Goal: Information Seeking & Learning: Learn about a topic

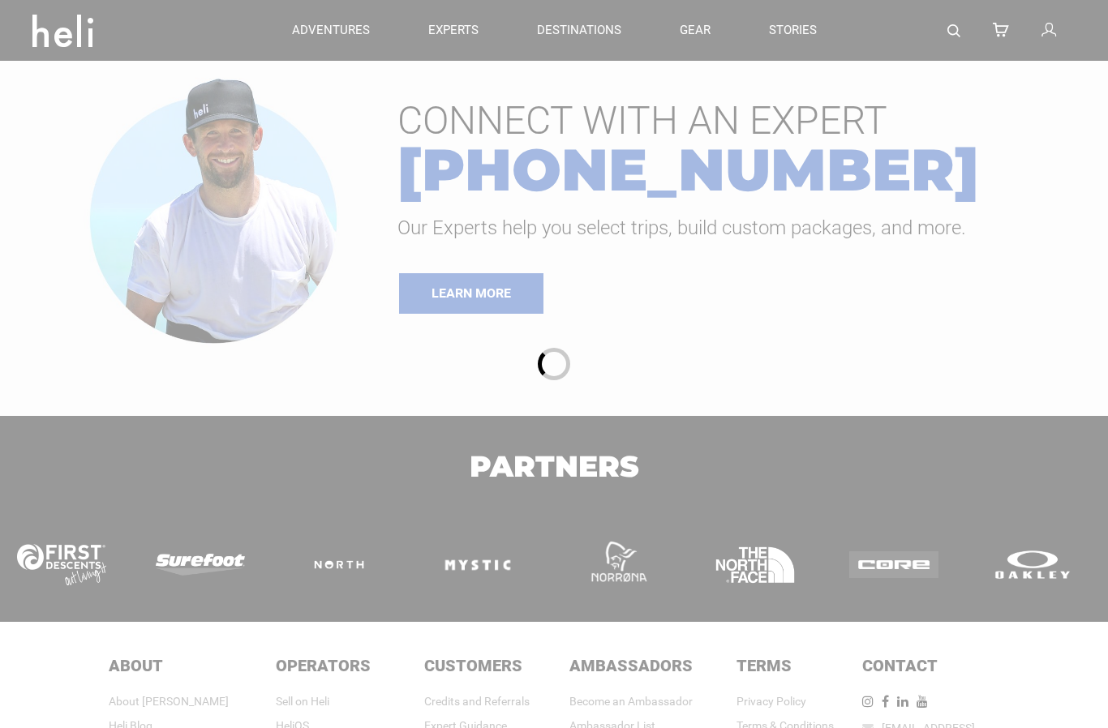
type input "Bike"
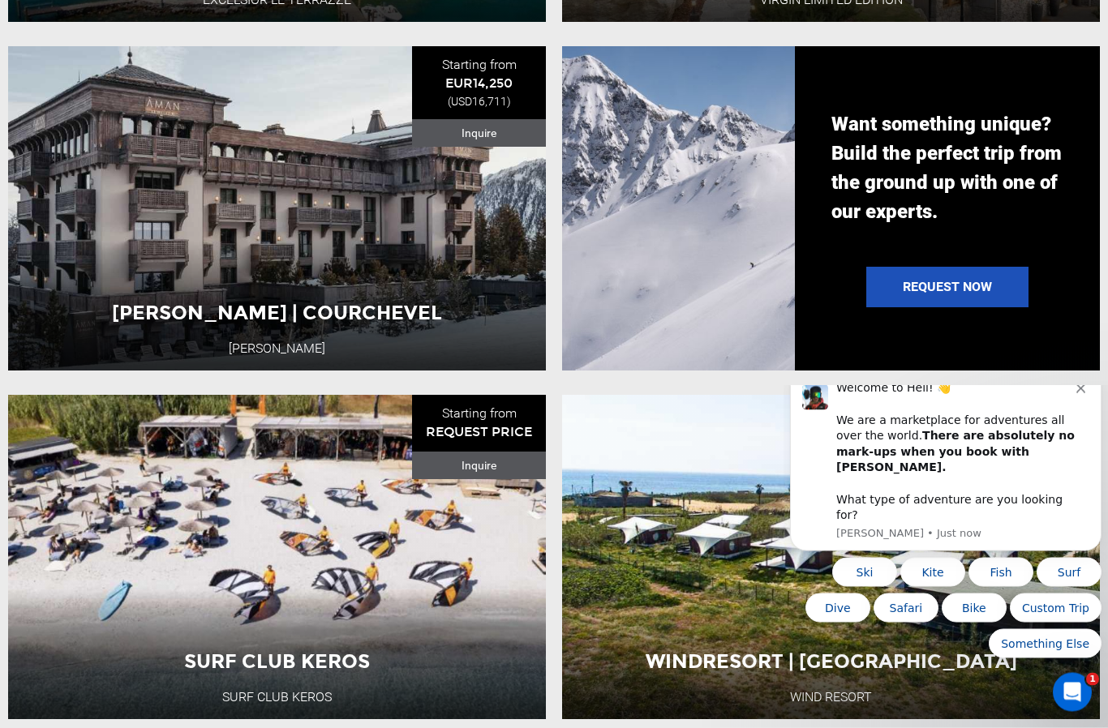
scroll to position [1269, 0]
click at [978, 611] on button "Bike" at bounding box center [974, 608] width 65 height 29
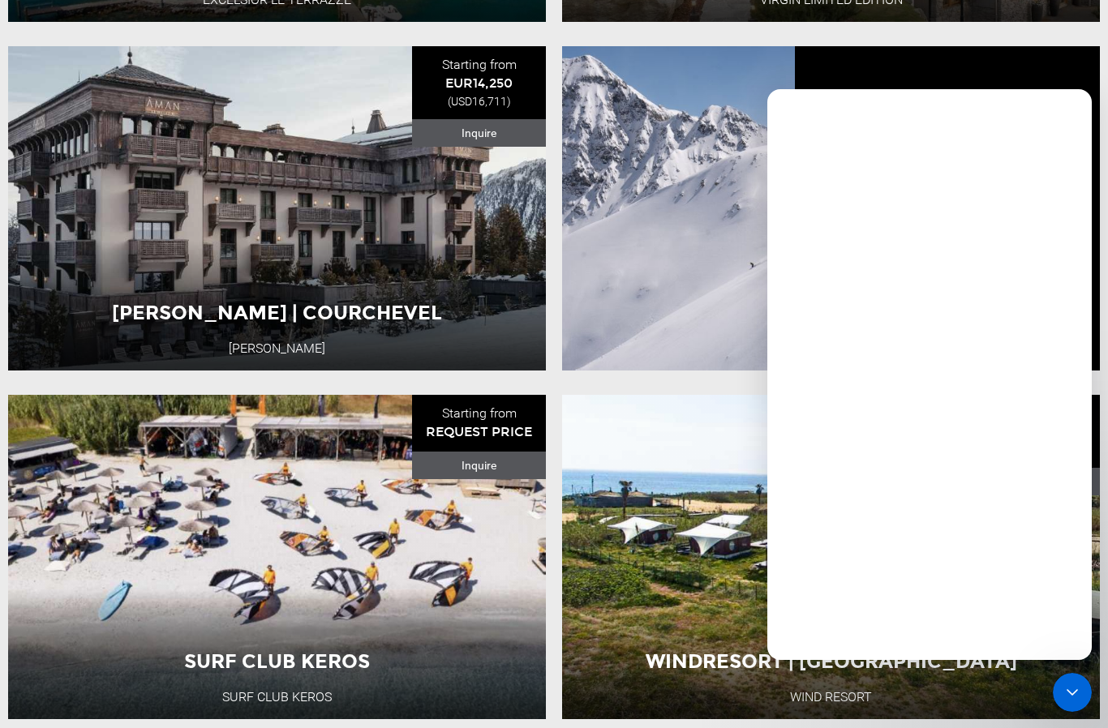
scroll to position [0, 0]
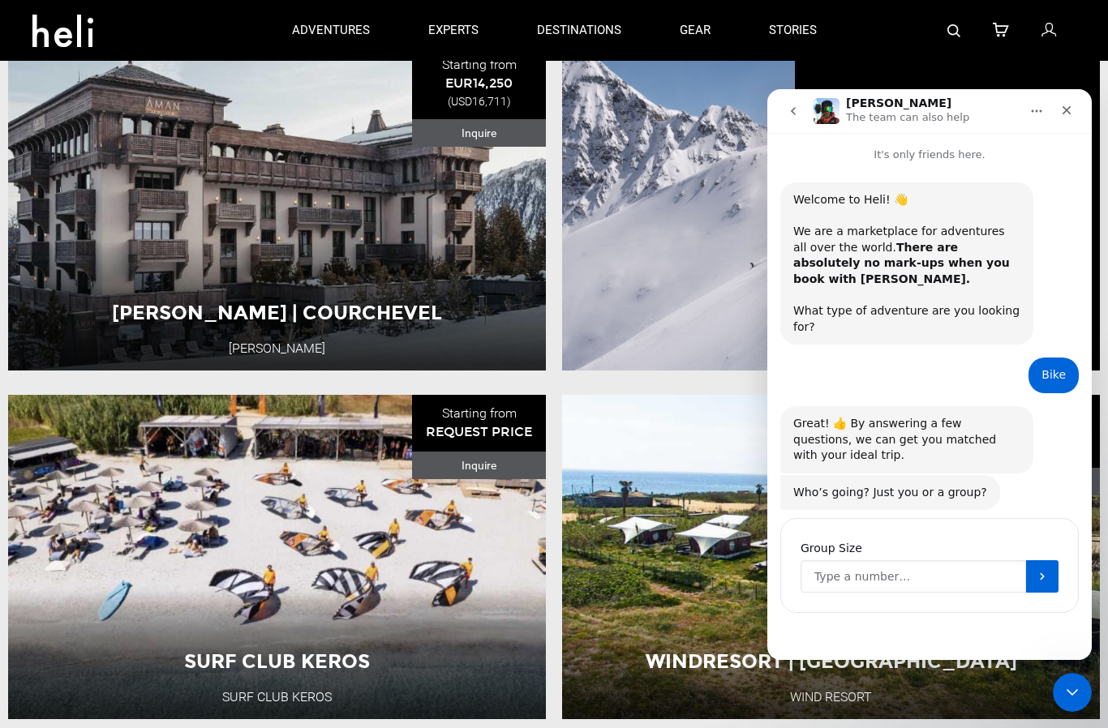
click at [883, 560] on input "Group Size" at bounding box center [912, 576] width 225 height 32
drag, startPoint x: 913, startPoint y: 551, endPoint x: 824, endPoint y: 560, distance: 89.6
click at [824, 560] on input "2 but only 1 biker" at bounding box center [912, 576] width 225 height 32
type input "2"
click at [1039, 569] on icon "Submit" at bounding box center [1042, 575] width 13 height 13
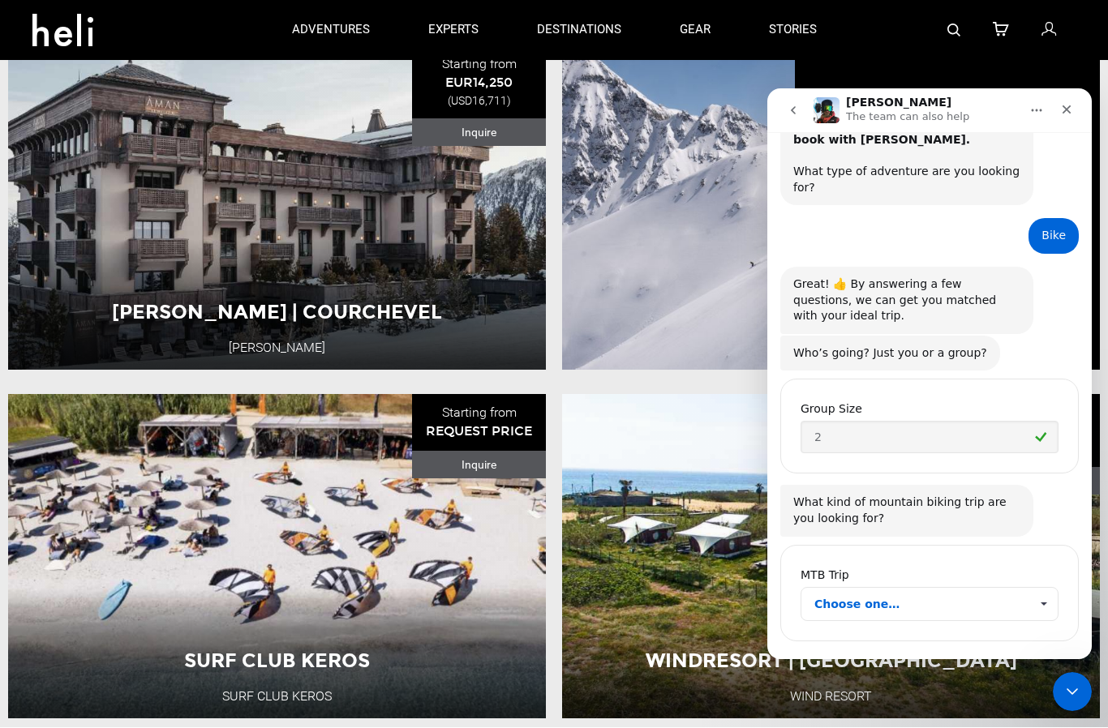
scroll to position [140, 0]
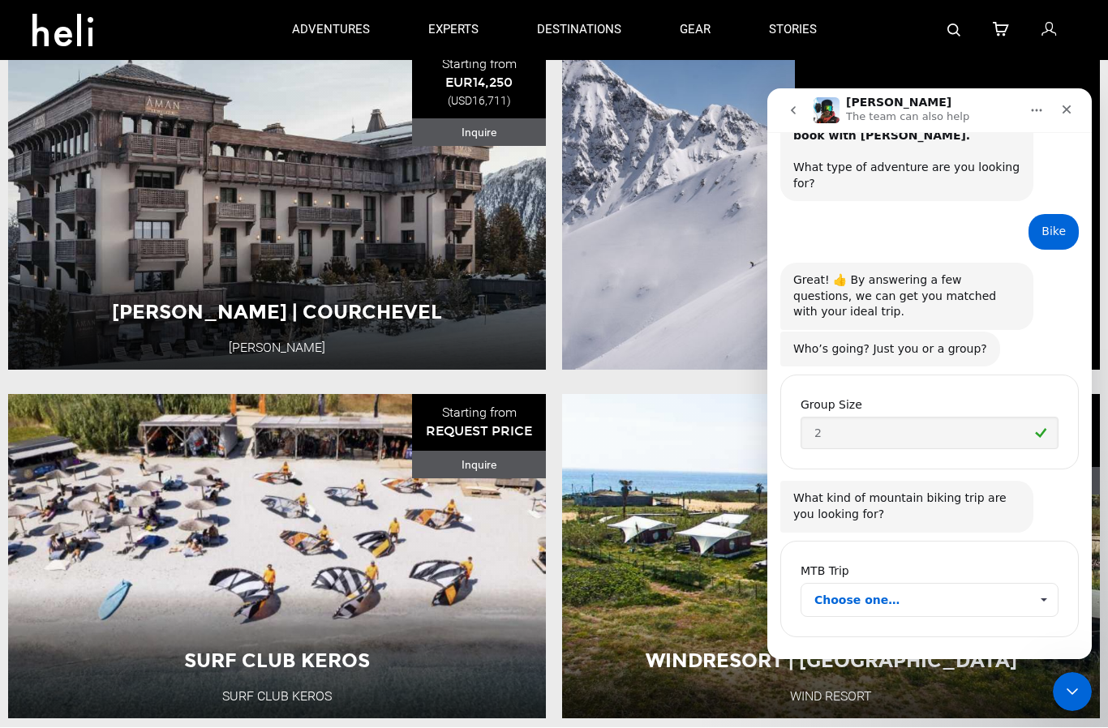
click at [881, 584] on span "Choose one…" at bounding box center [921, 600] width 215 height 32
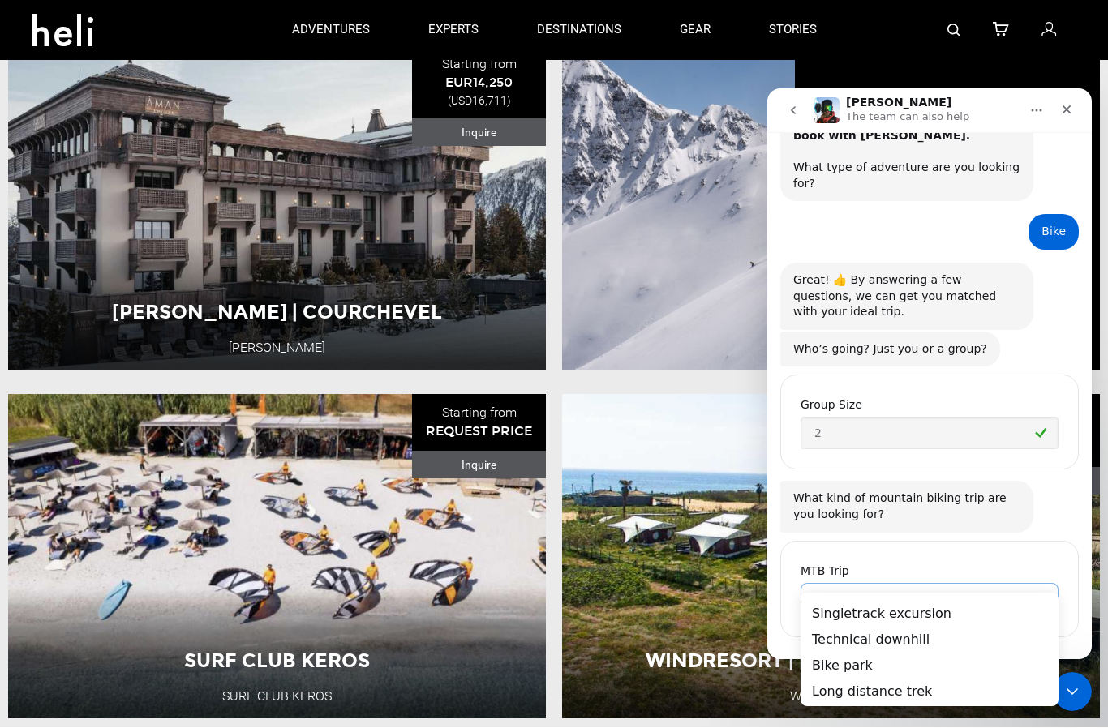
scroll to position [0, 0]
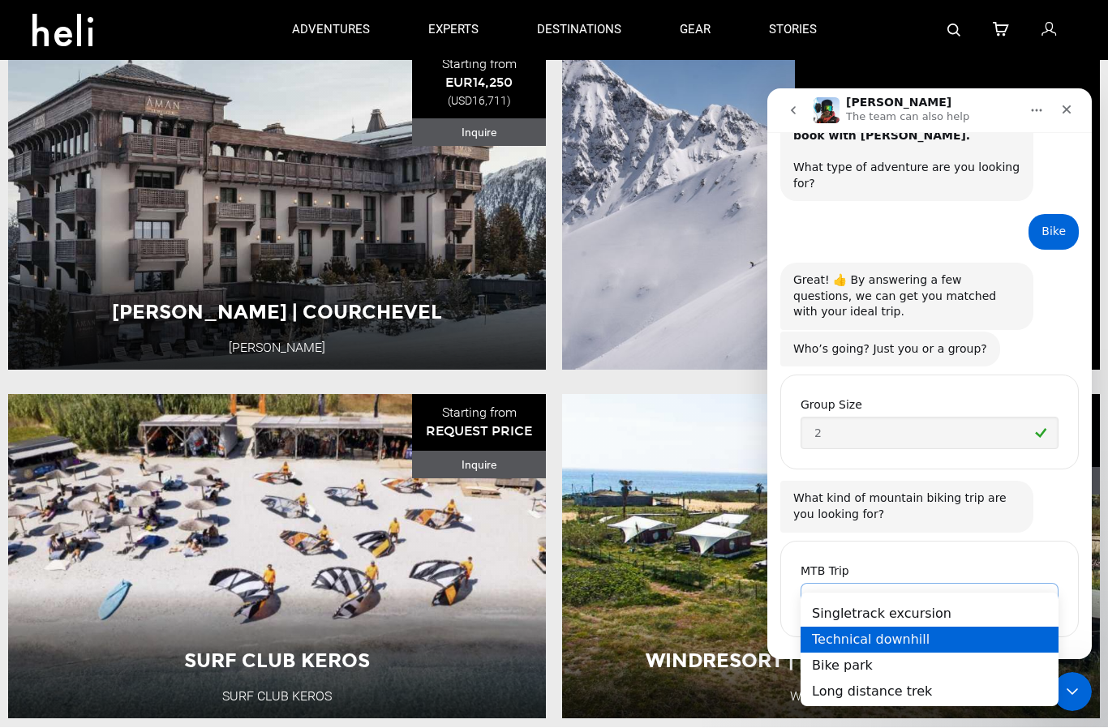
click at [921, 641] on div "Technical downhill" at bounding box center [929, 640] width 258 height 26
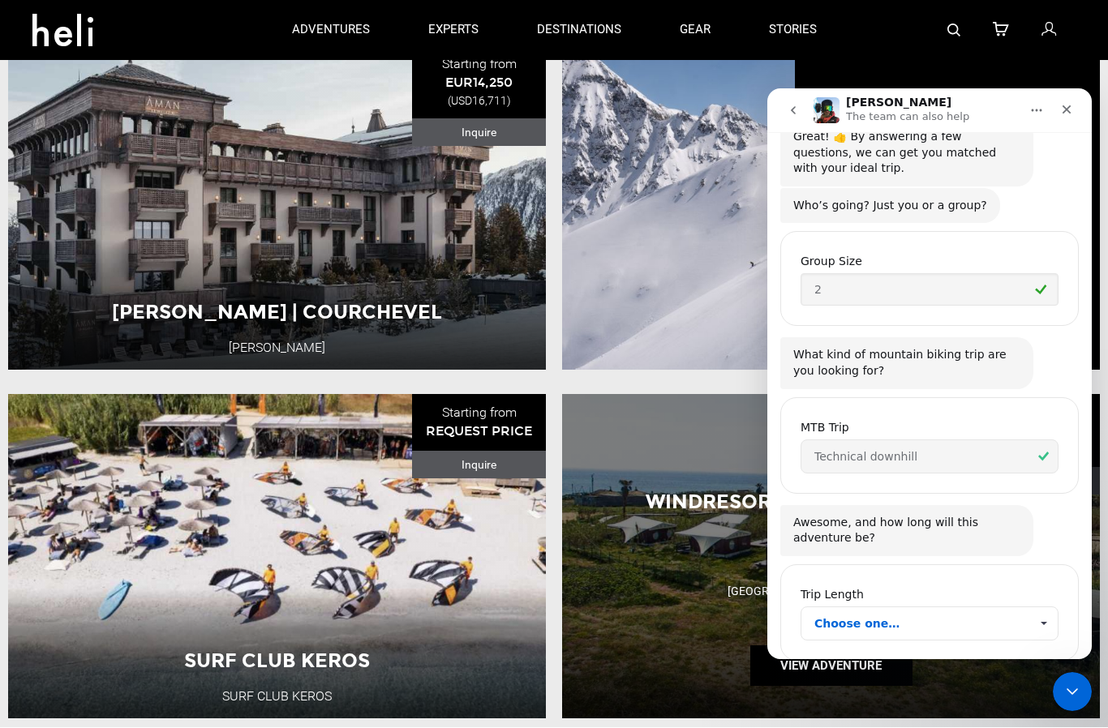
scroll to position [307, 0]
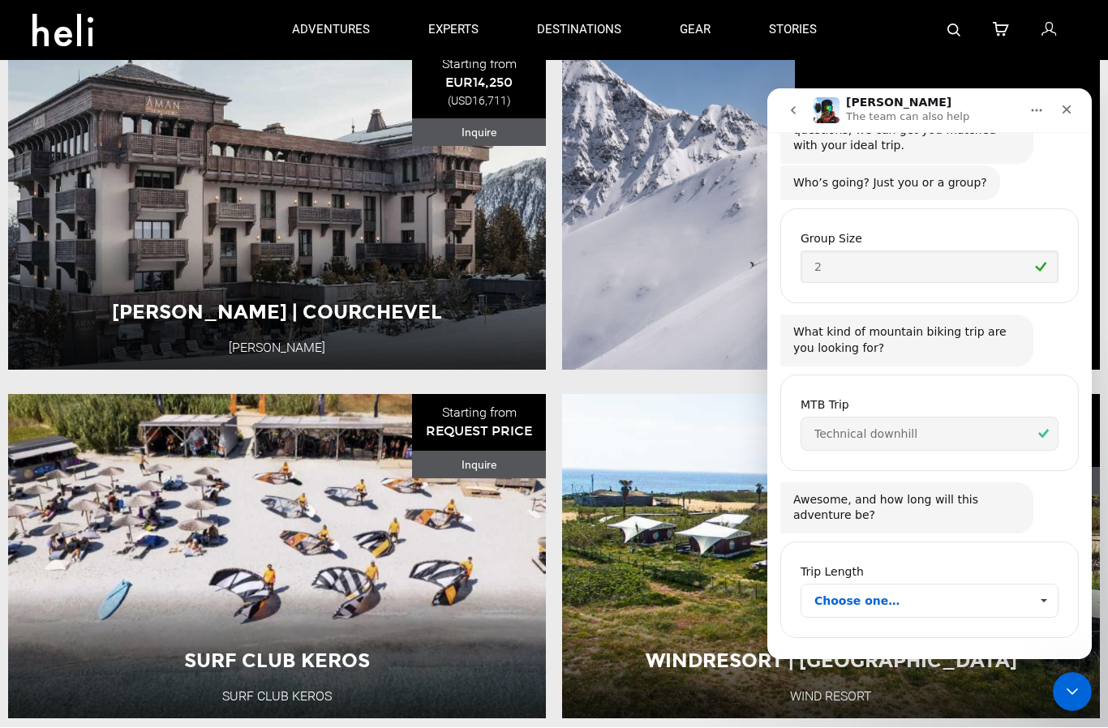
click at [881, 585] on span "Choose one…" at bounding box center [921, 601] width 215 height 32
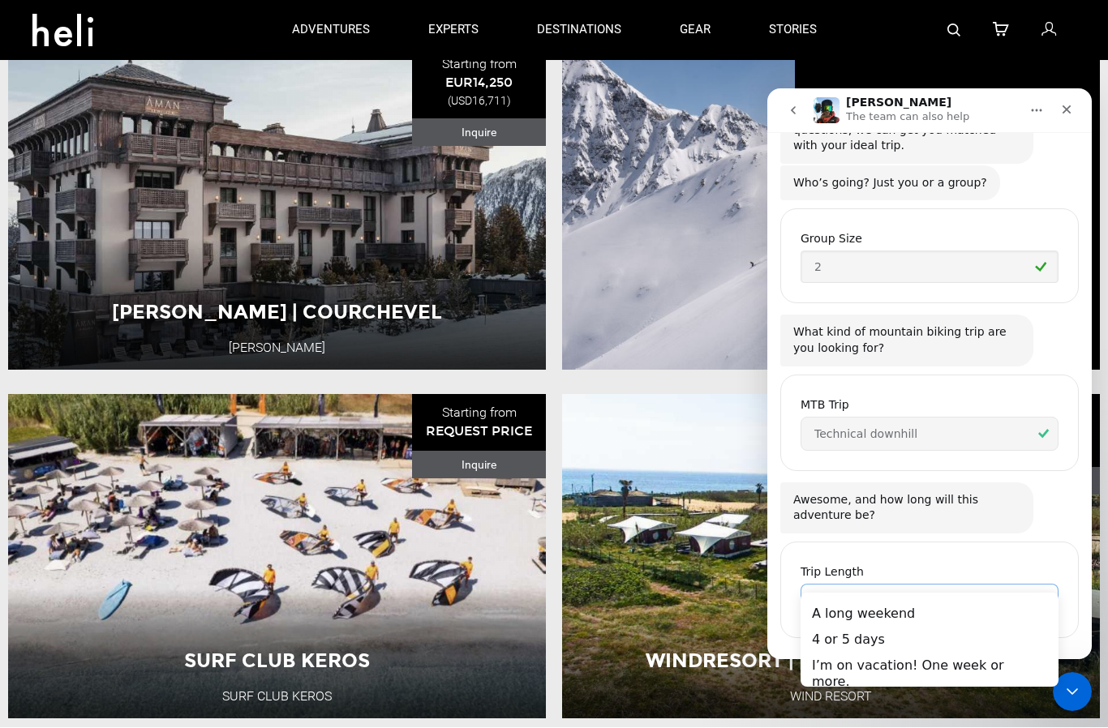
scroll to position [0, 0]
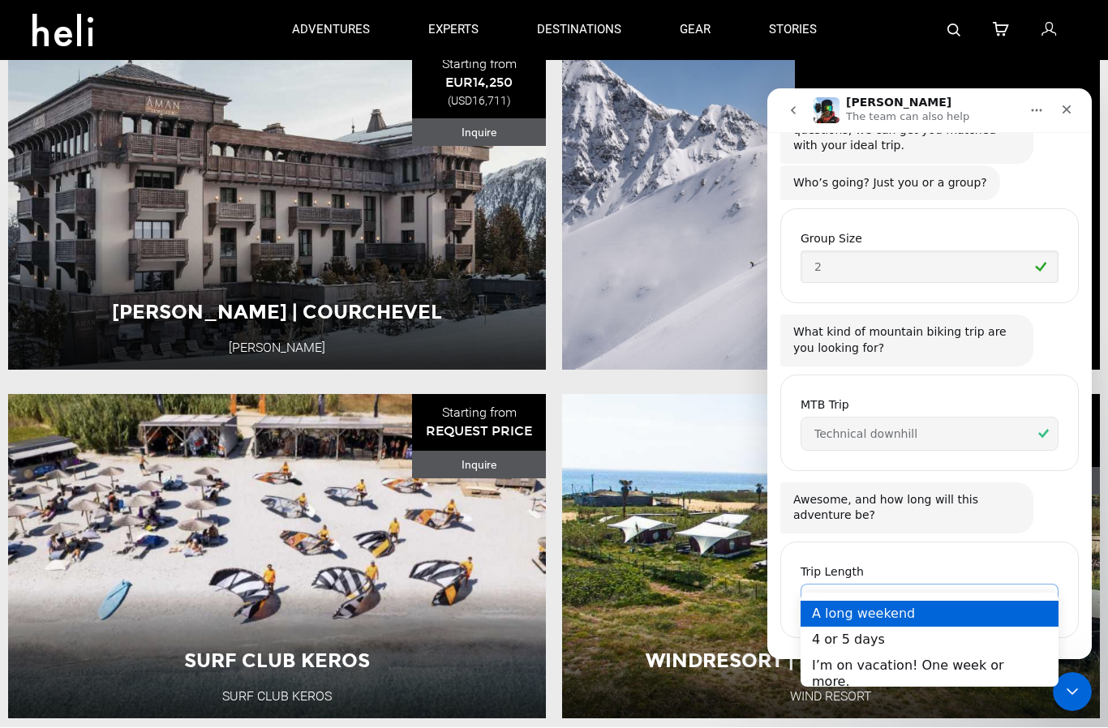
click at [841, 615] on div "A long weekend" at bounding box center [929, 614] width 258 height 26
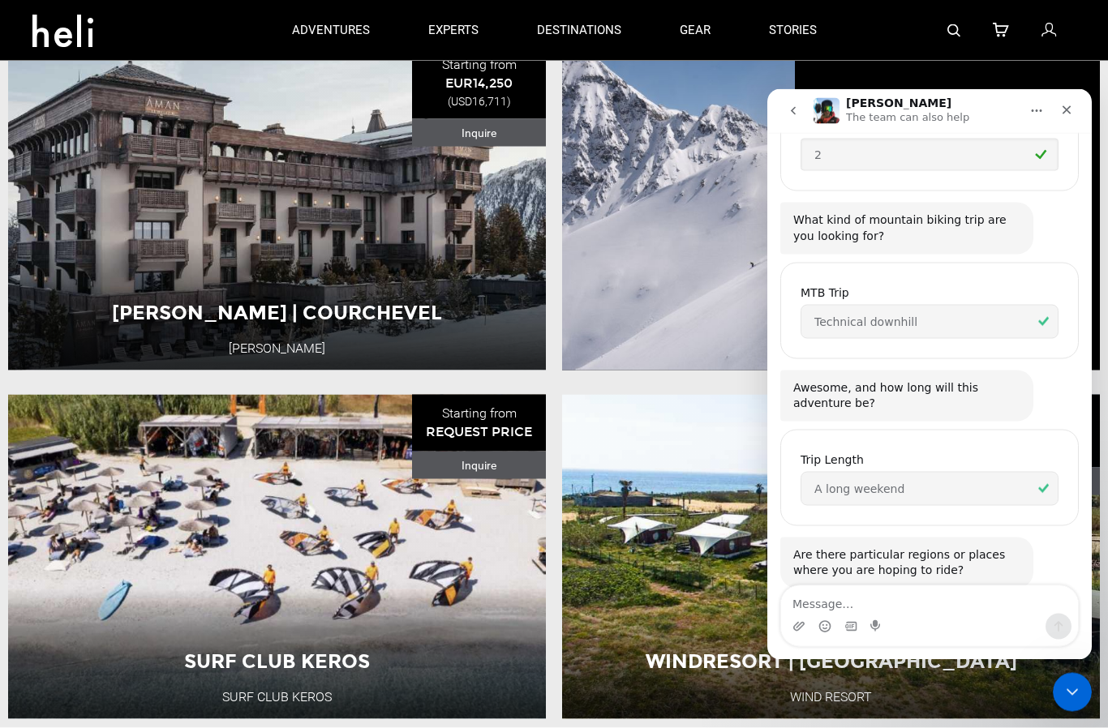
scroll to position [433, 0]
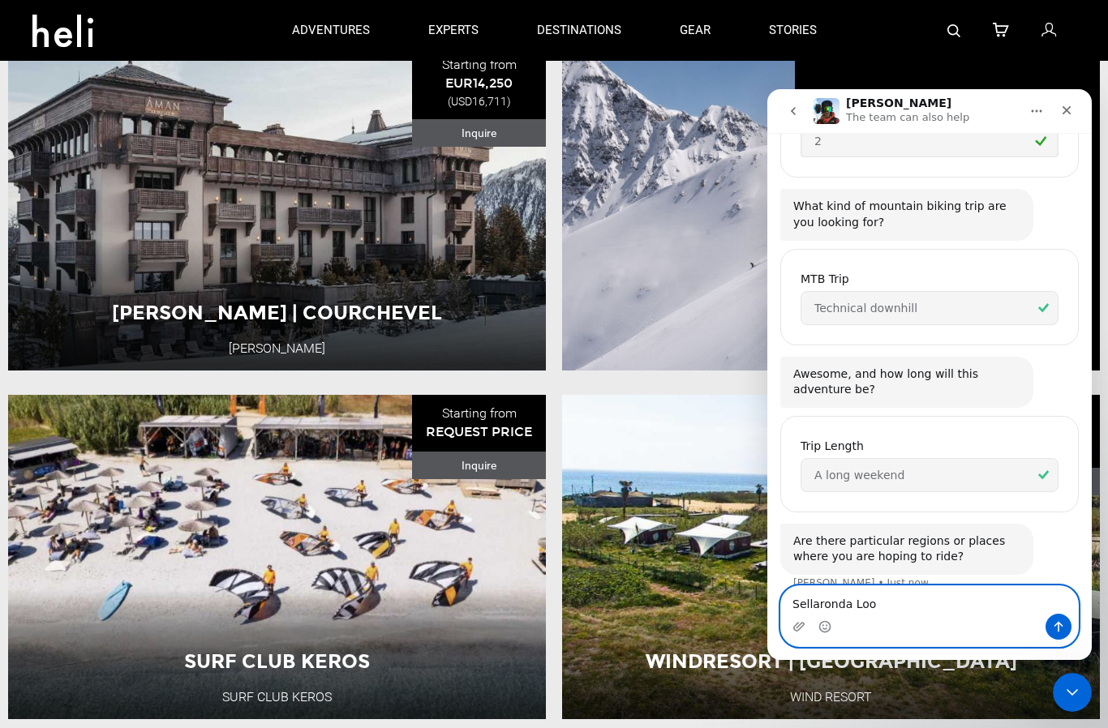
type textarea "Sellaronda Loop"
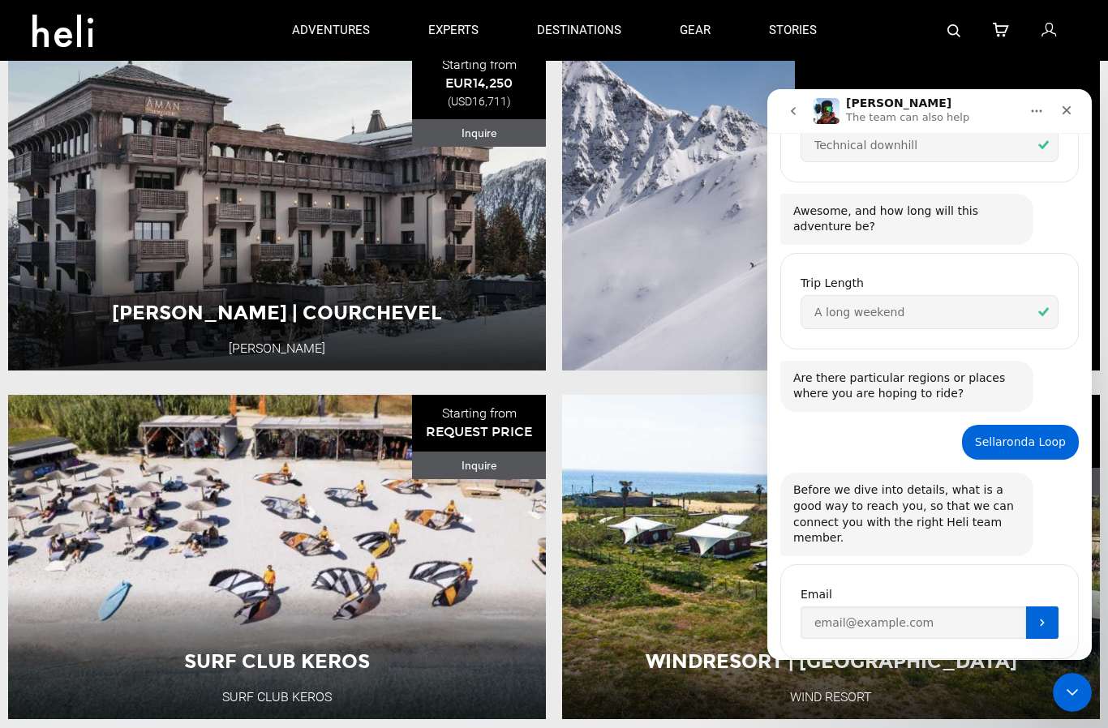
scroll to position [598, 0]
click at [833, 605] on input "Enter your email" at bounding box center [912, 621] width 225 height 32
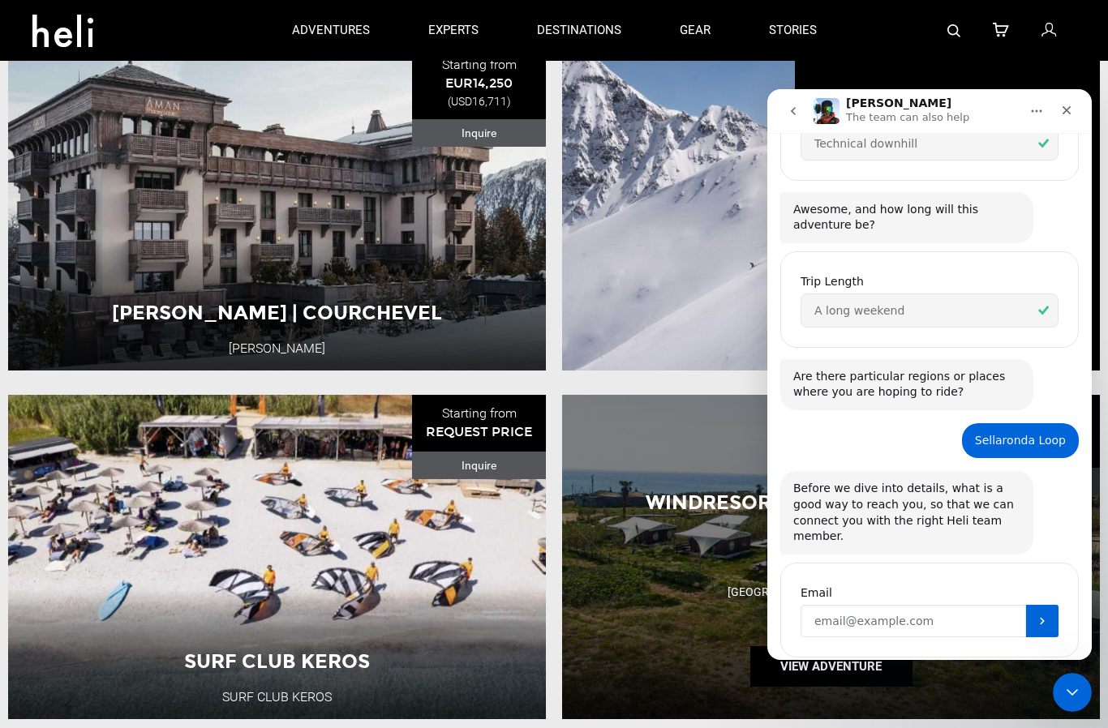
type input "seamusewaschuk@gmail.com"
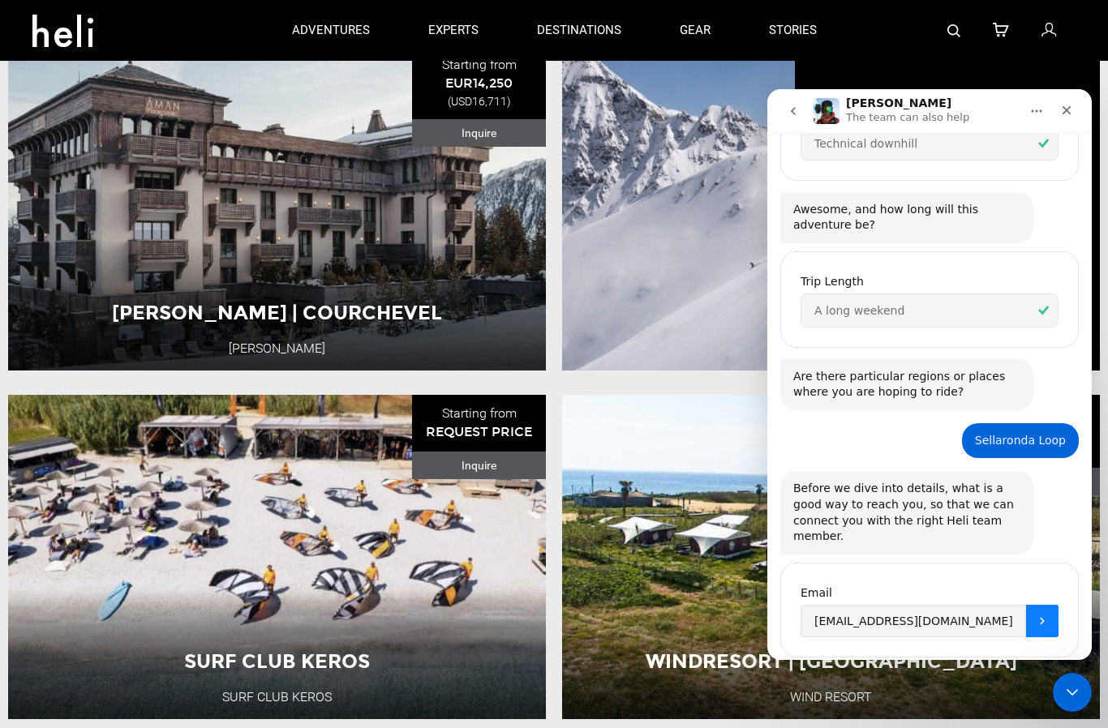
click at [1044, 615] on icon "Submit" at bounding box center [1042, 621] width 13 height 13
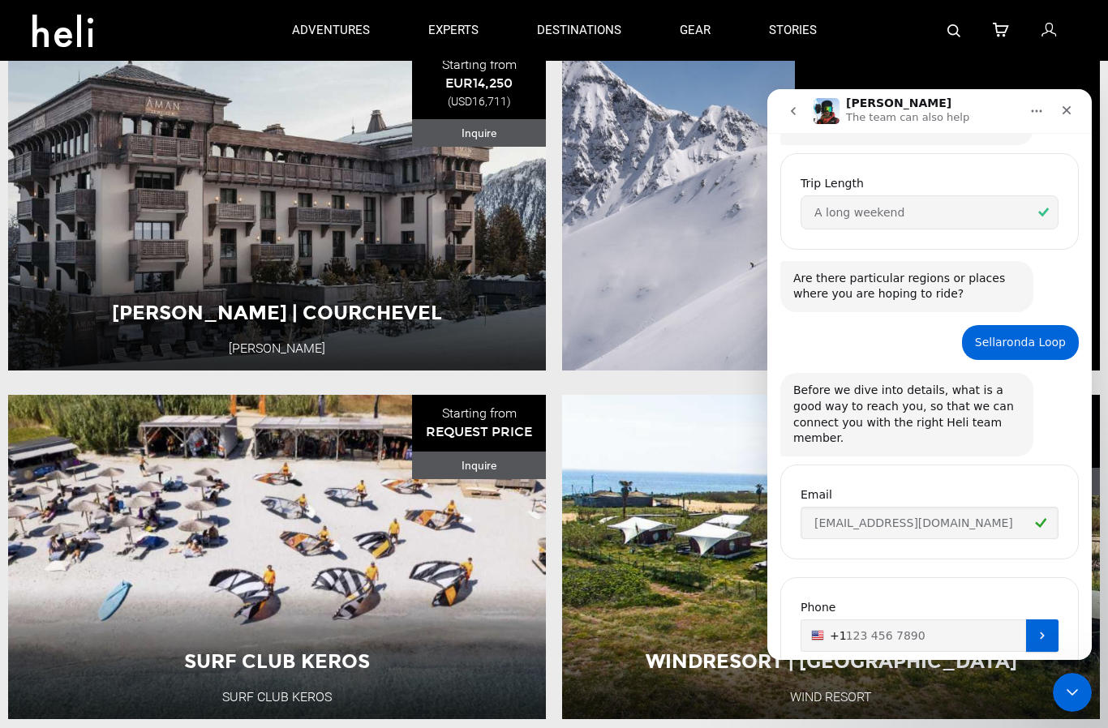
scroll to position [710, 0]
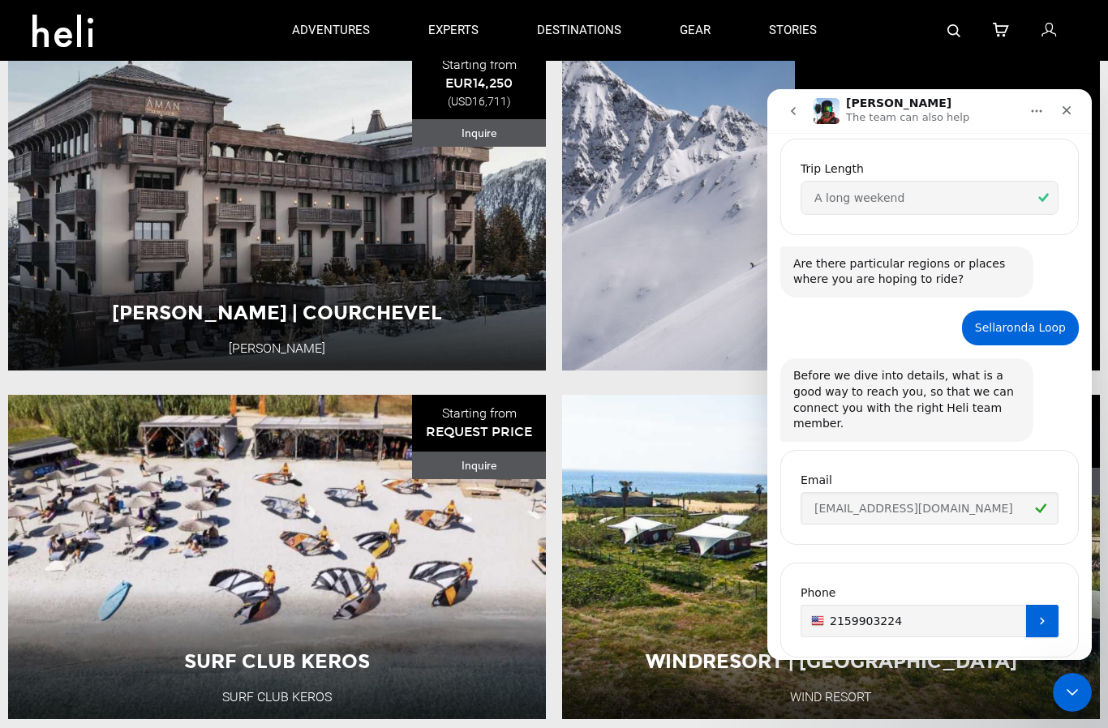
click at [1047, 615] on icon "Submit" at bounding box center [1042, 621] width 13 height 13
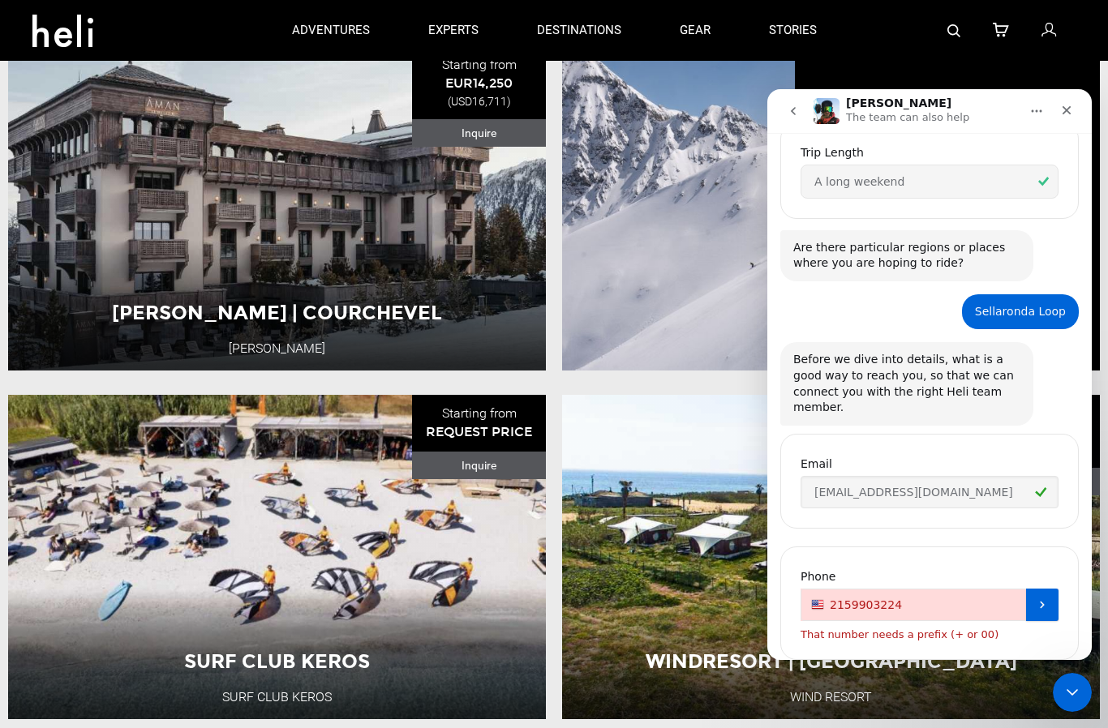
scroll to position [729, 0]
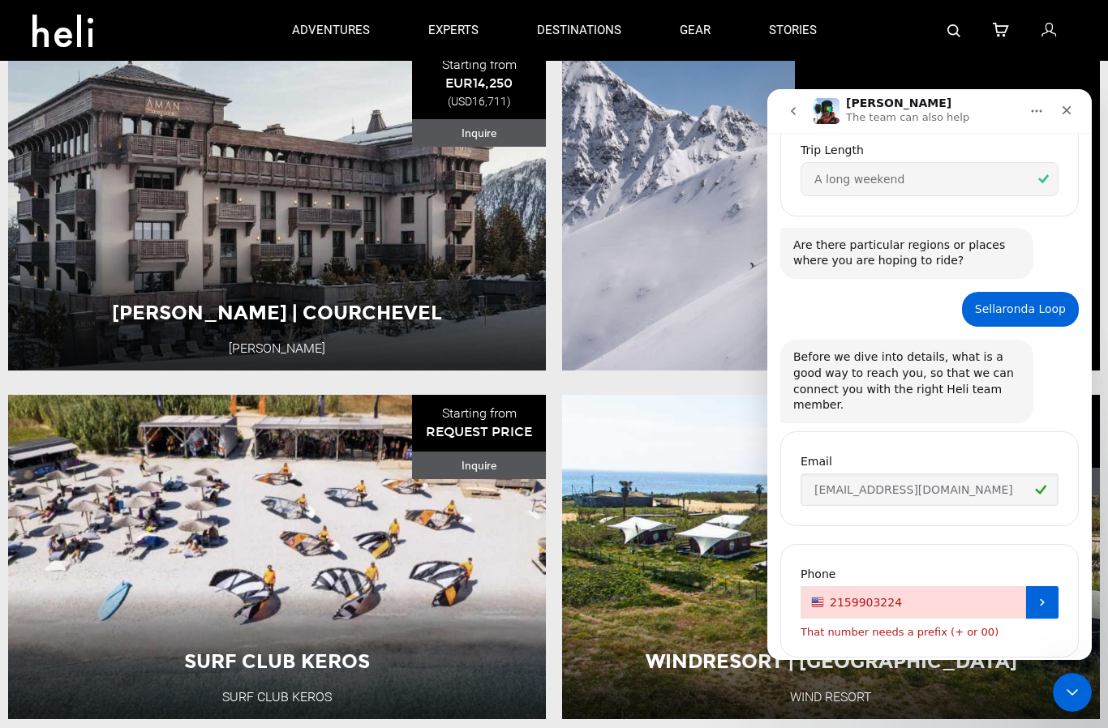
click at [821, 586] on input "2159903224" at bounding box center [929, 602] width 258 height 32
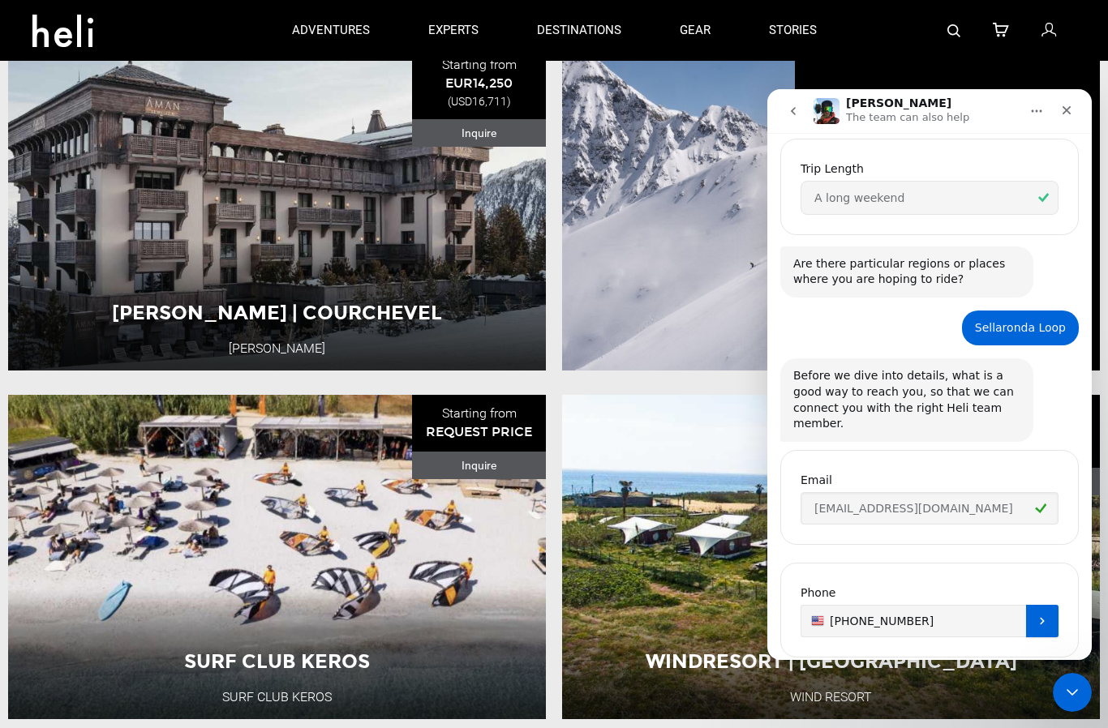
type input "+12159903224"
click at [1046, 605] on button "Submit" at bounding box center [1042, 621] width 32 height 32
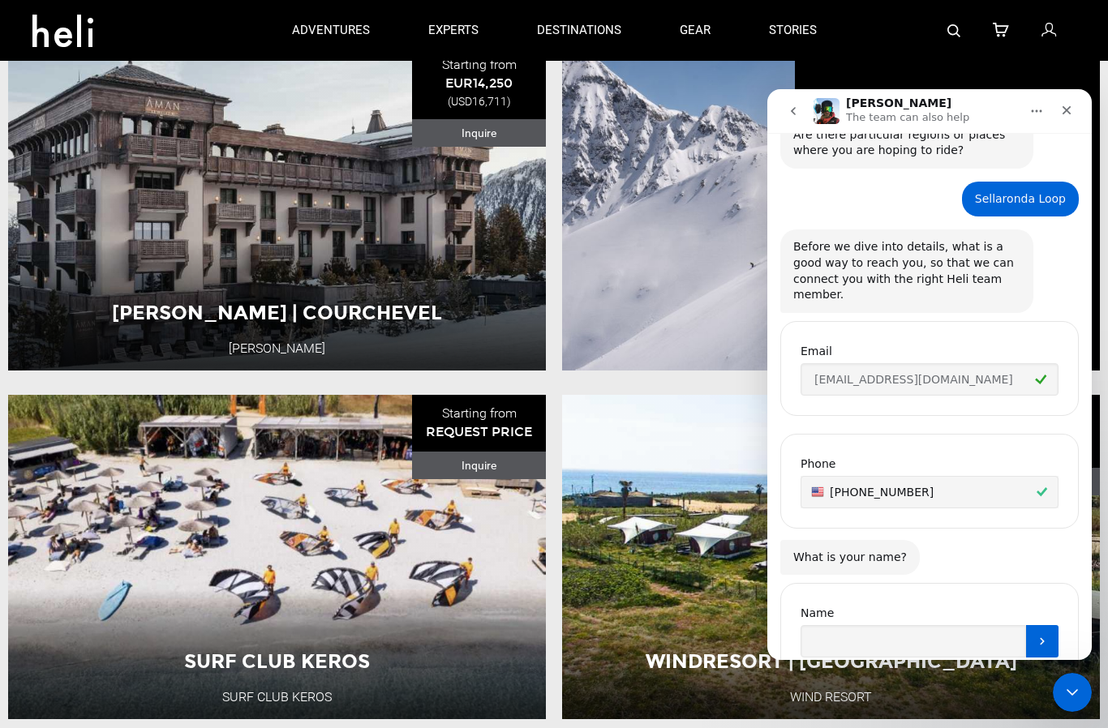
scroll to position [860, 0]
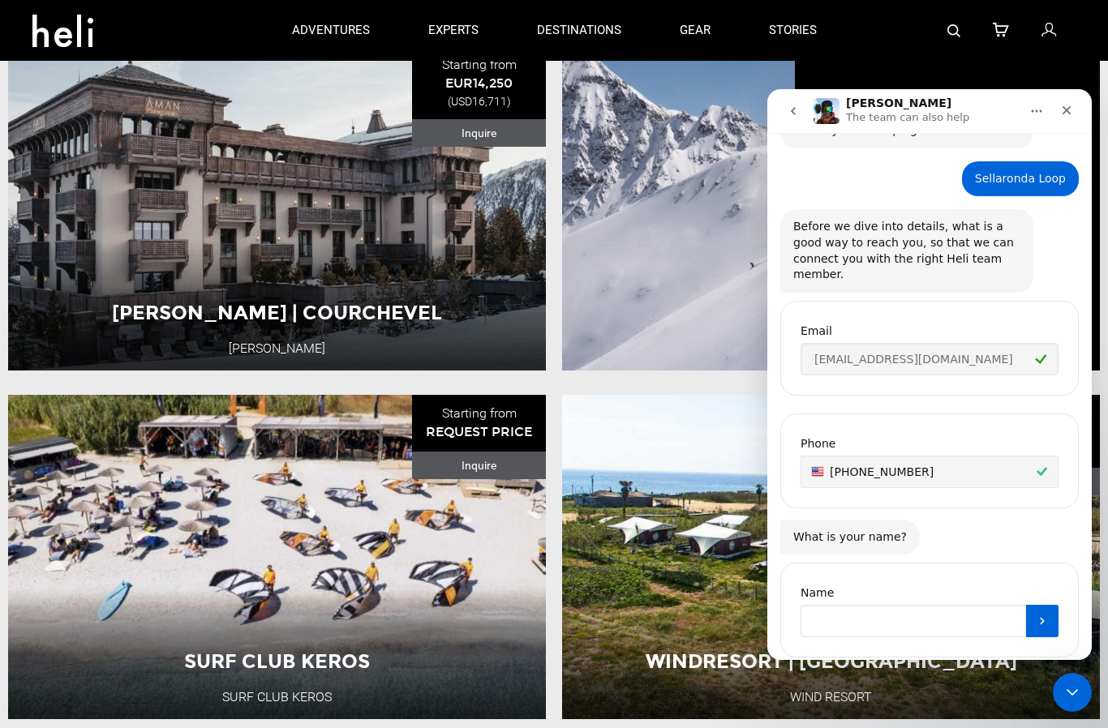
click at [870, 605] on input "Name" at bounding box center [912, 621] width 225 height 32
type input "Sea"
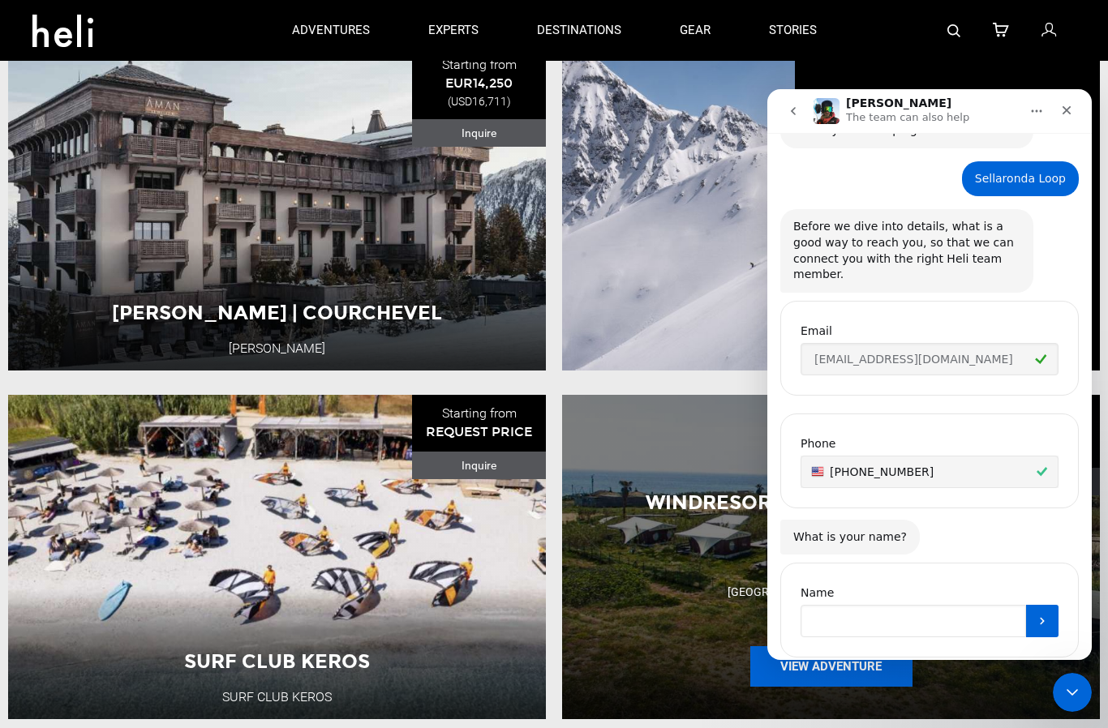
type input "Seamus Ewaschuk"
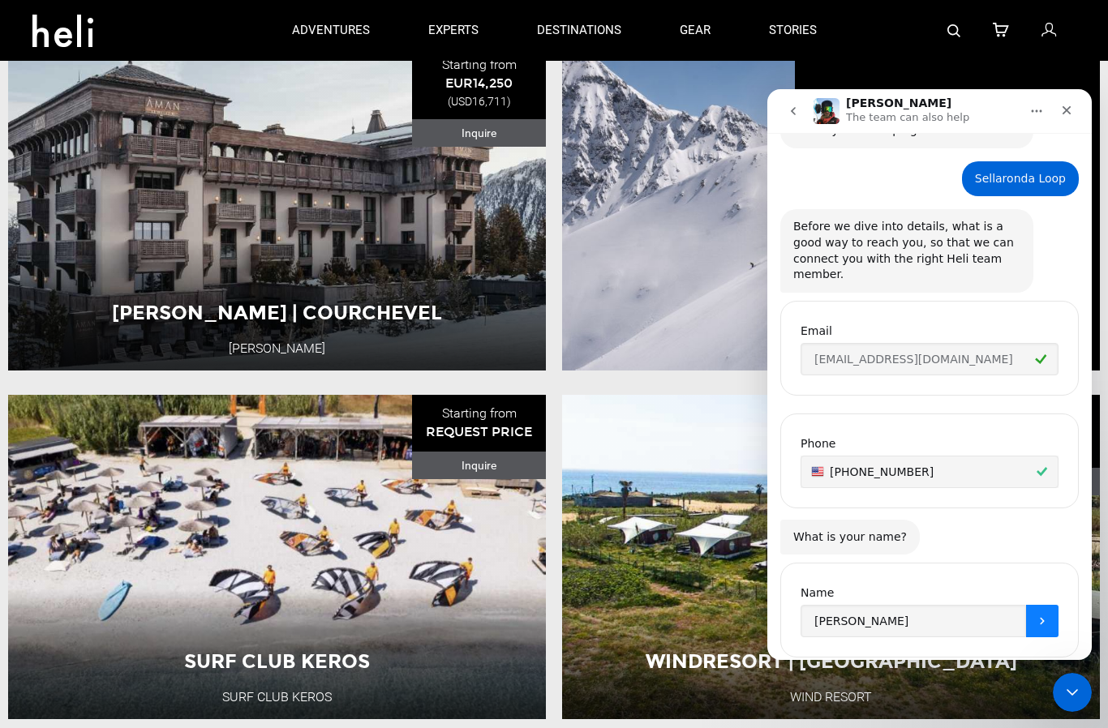
click at [1048, 605] on button "Submit" at bounding box center [1042, 621] width 32 height 32
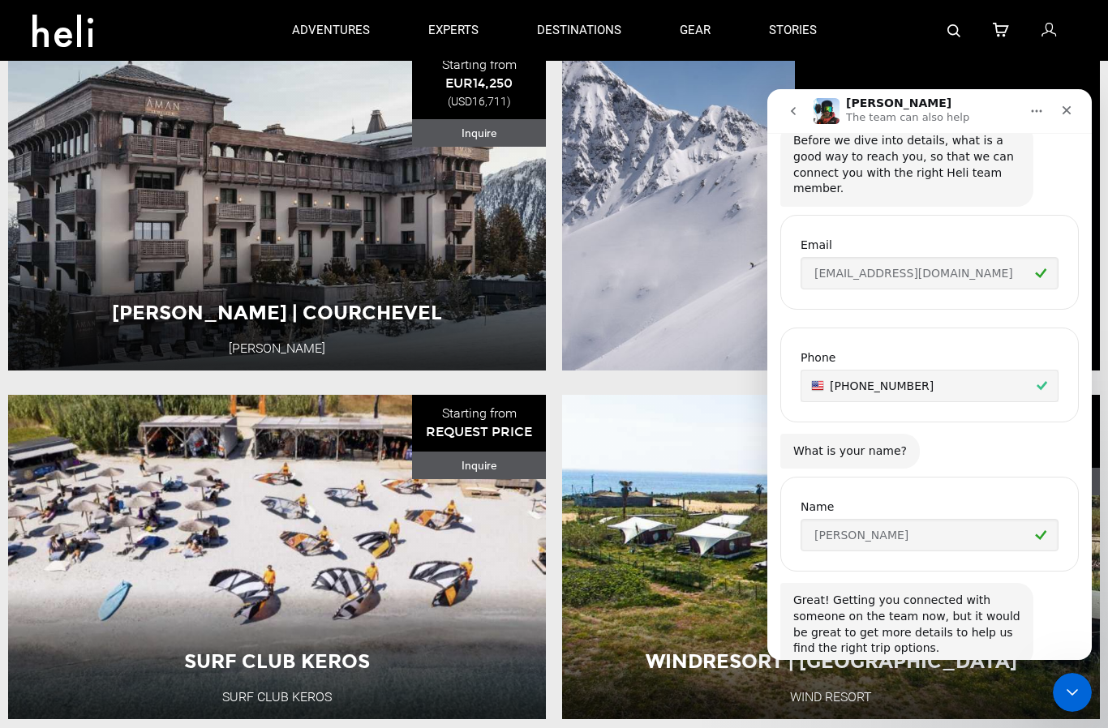
scroll to position [1124, 0]
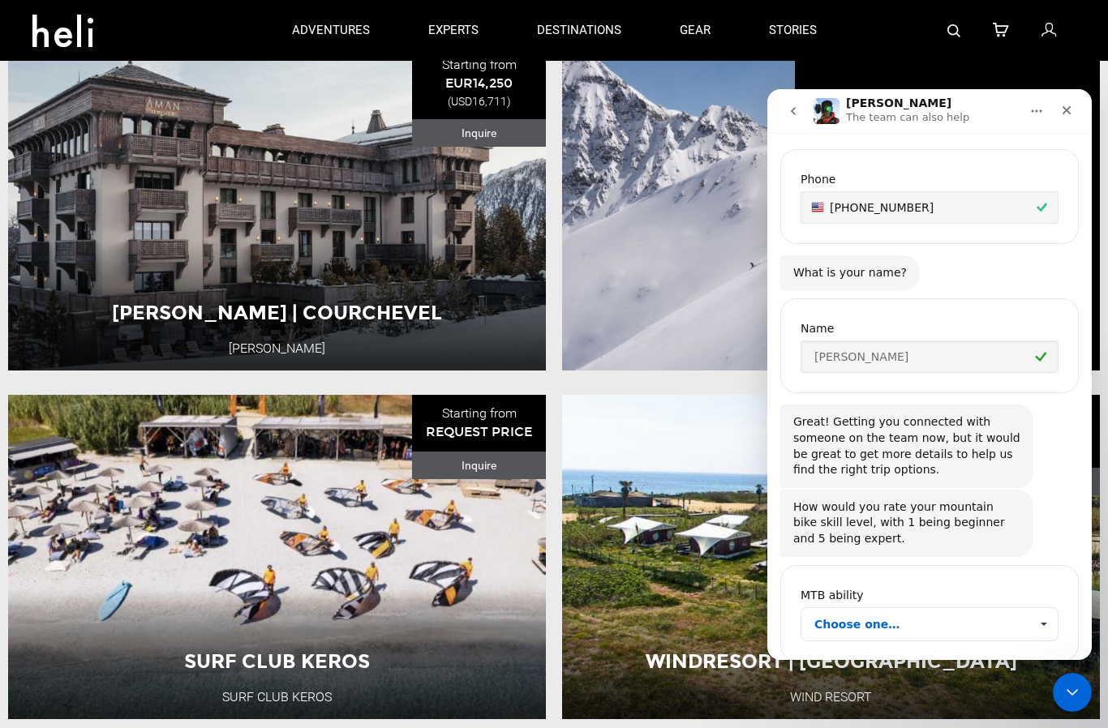
click at [886, 608] on span "Choose one…" at bounding box center [921, 624] width 215 height 32
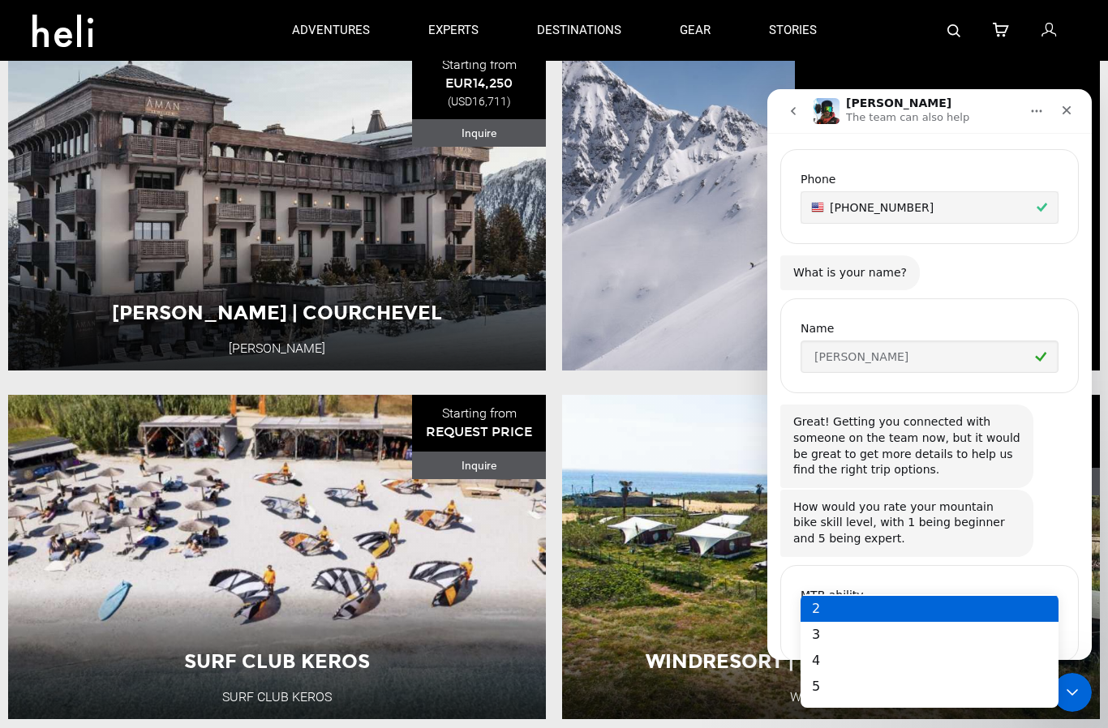
scroll to position [32, 0]
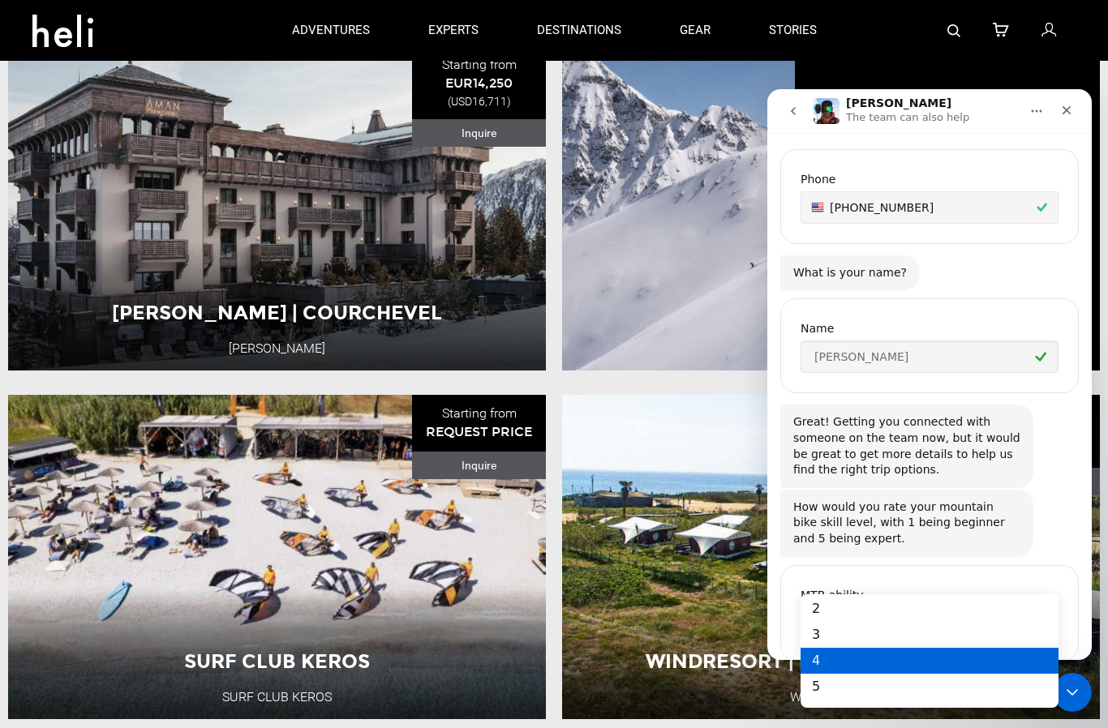
click at [842, 658] on div "4" at bounding box center [929, 661] width 258 height 26
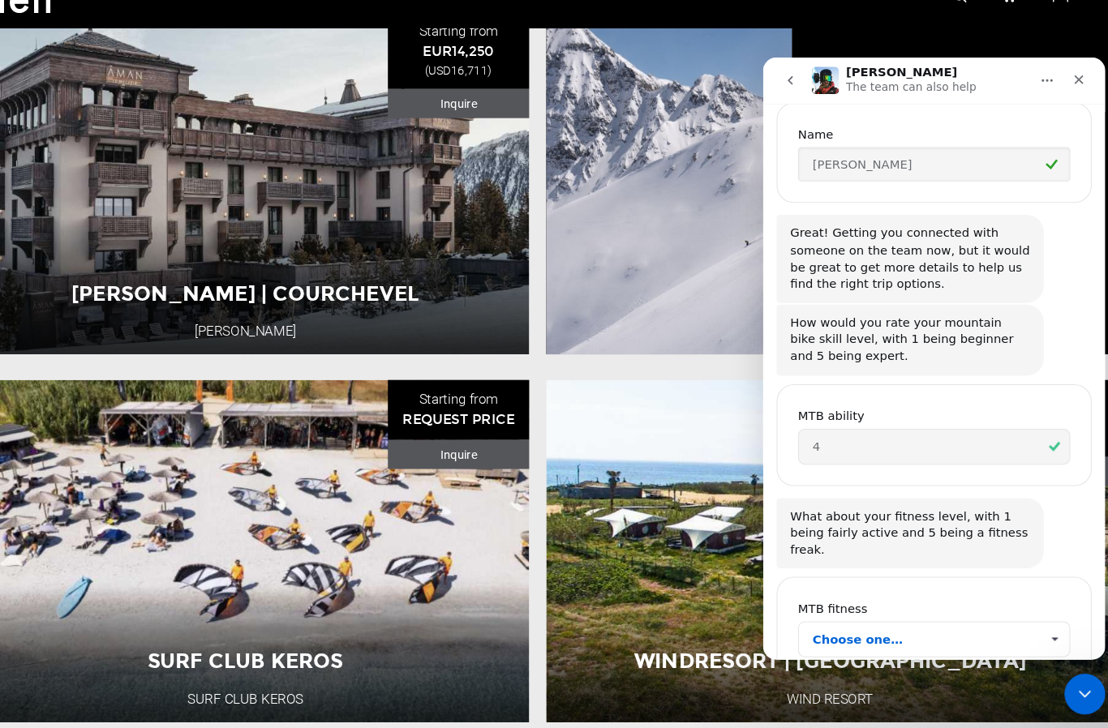
scroll to position [1290, 0]
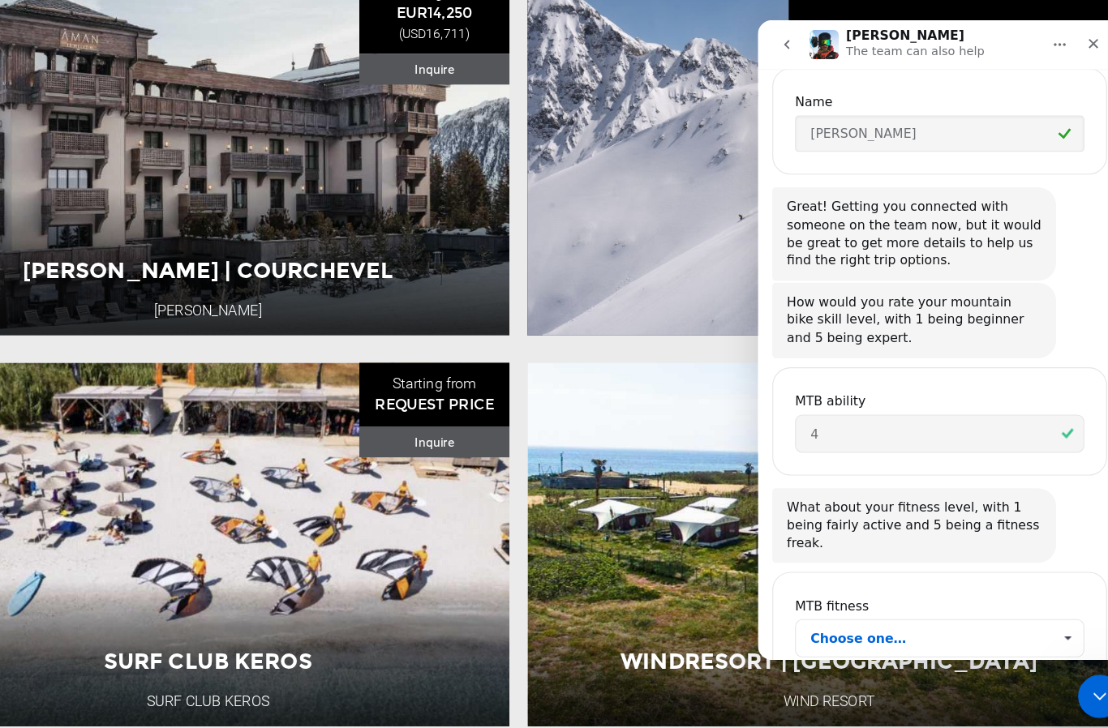
click at [861, 555] on span "Choose one…" at bounding box center [911, 571] width 215 height 32
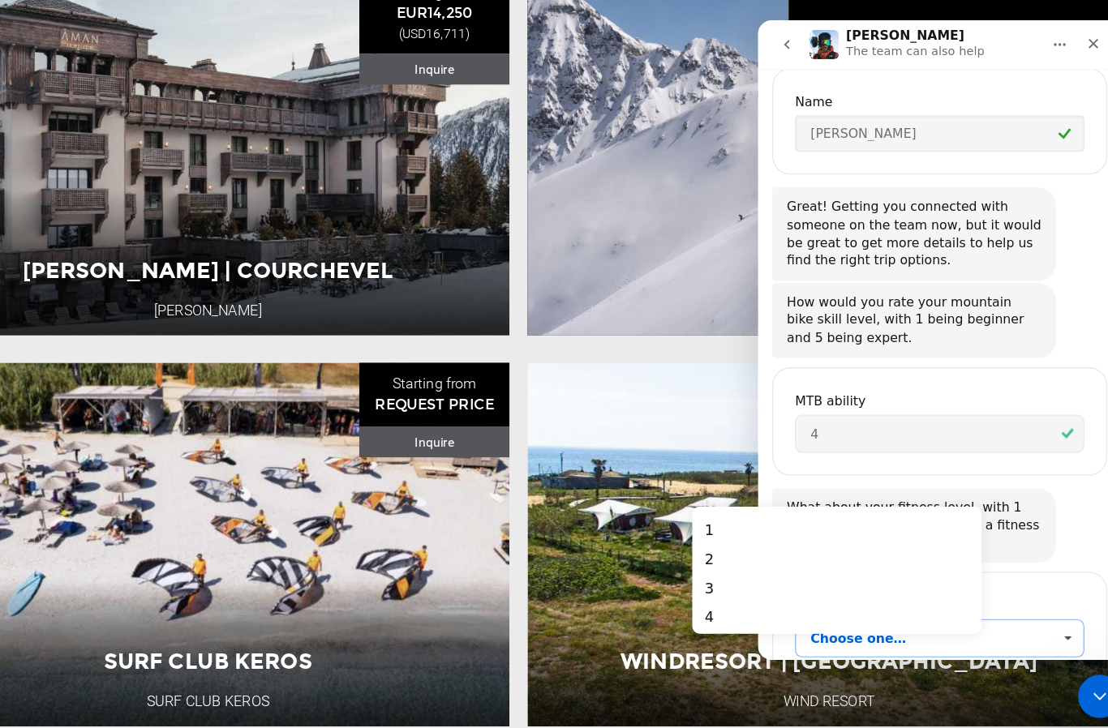
scroll to position [0, 0]
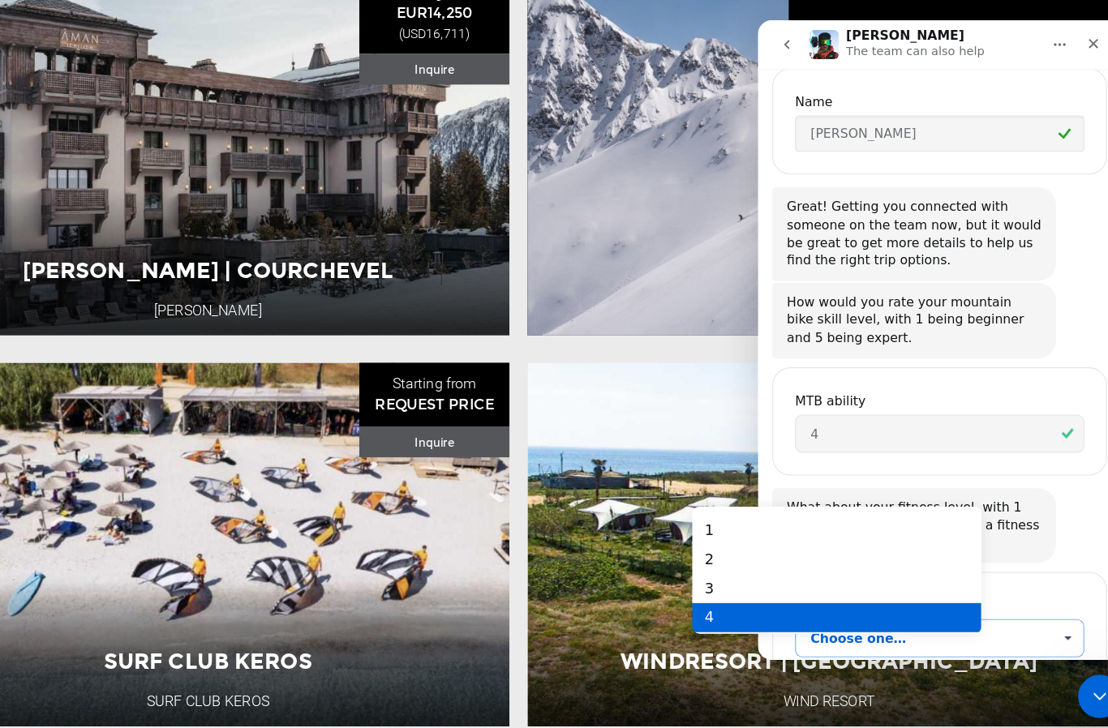
click at [723, 601] on div "4" at bounding box center [821, 605] width 258 height 26
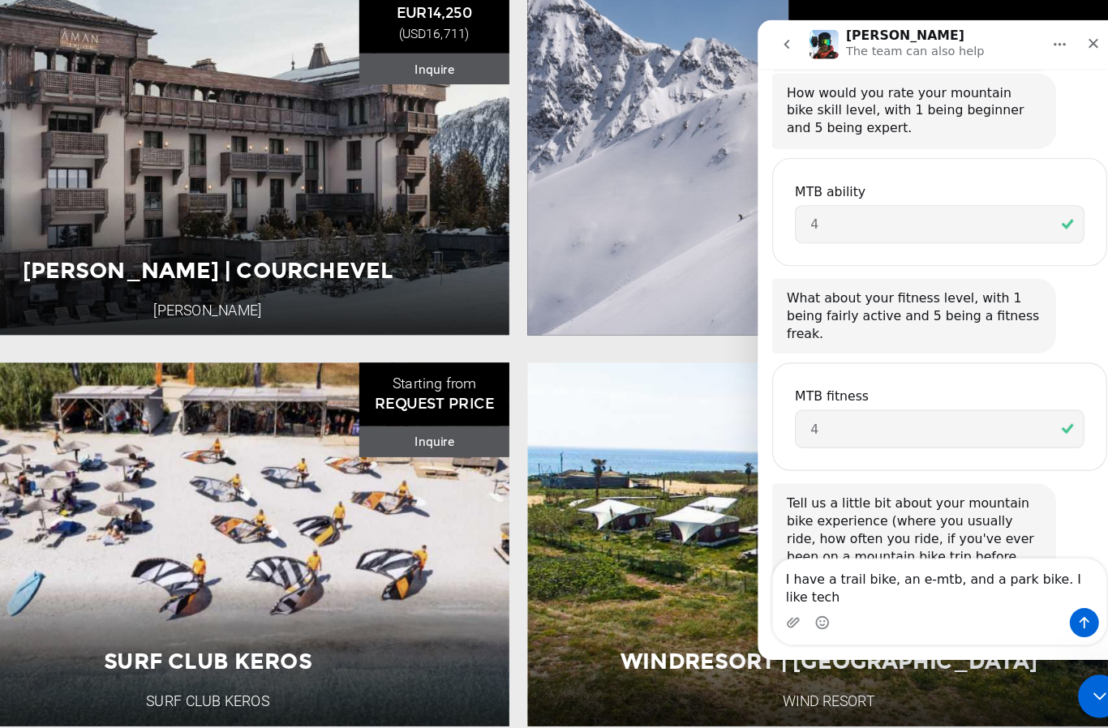
scroll to position [1479, 0]
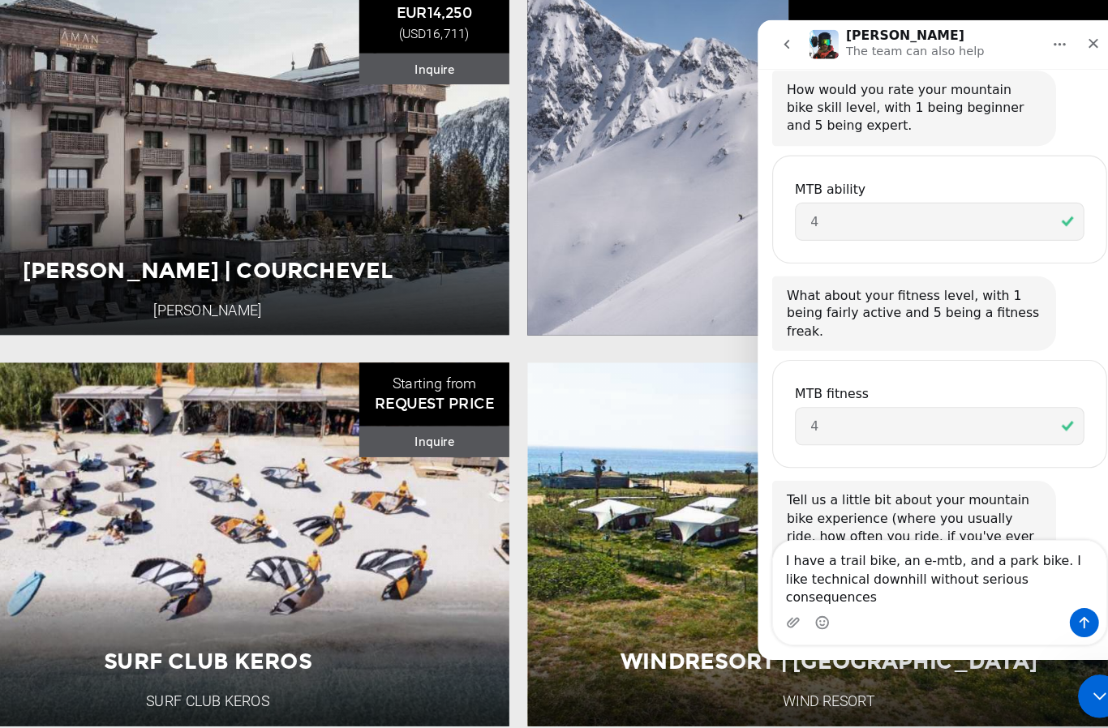
type textarea "I have a trail bike, an e-mtb, and a park bike. I like technical downhill witho…"
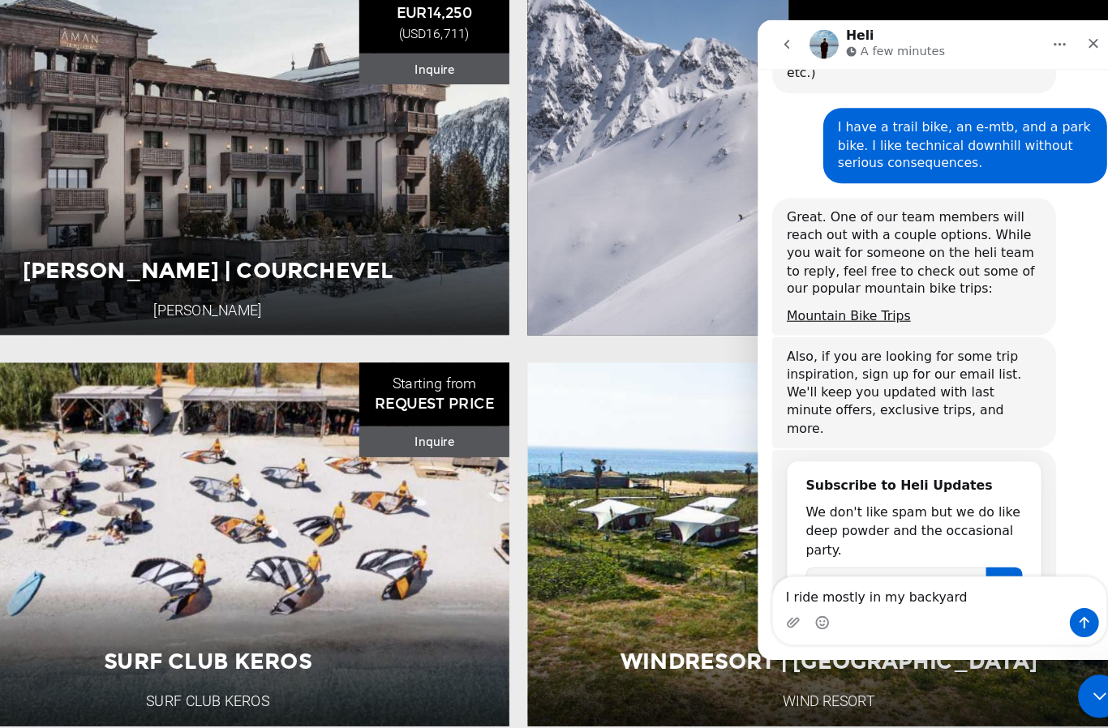
scroll to position [1963, 0]
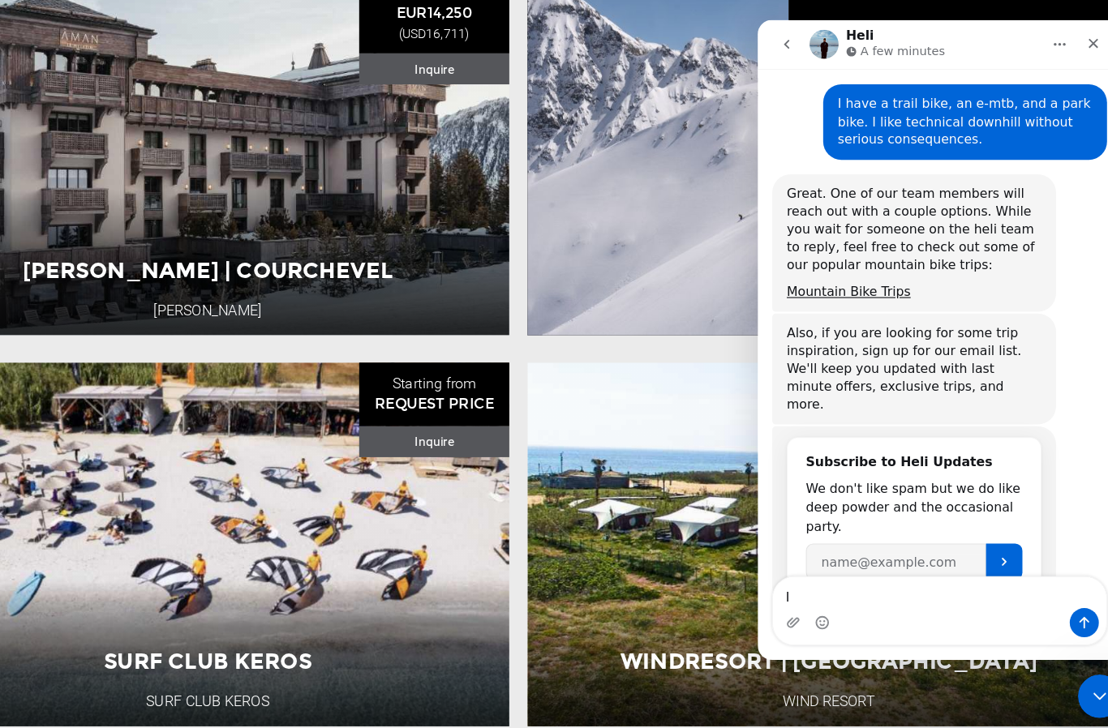
type textarea "I"
click at [841, 255] on link "Mountain Bike Trips" at bounding box center [838, 261] width 110 height 13
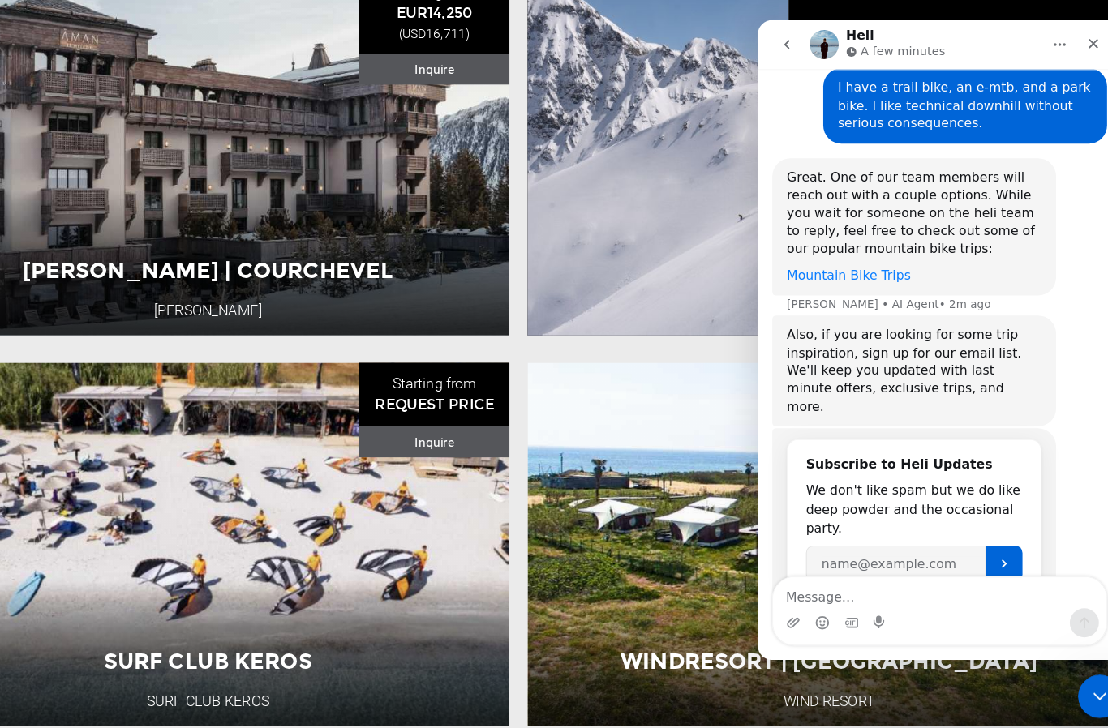
scroll to position [1980, 0]
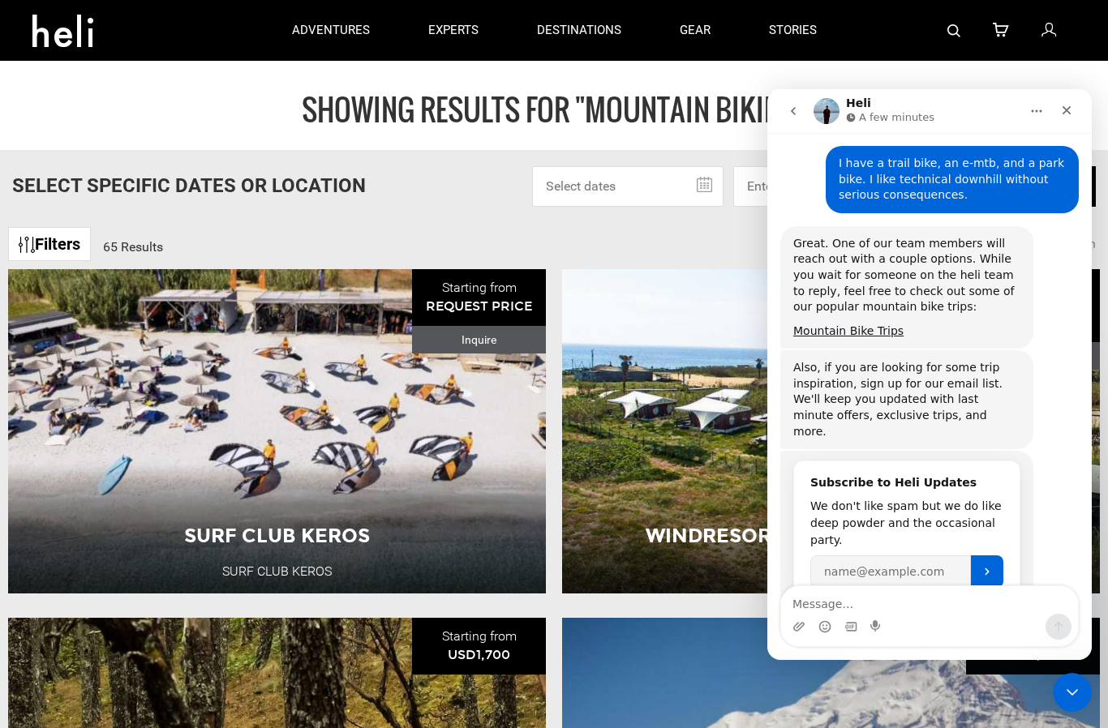
scroll to position [1963, 0]
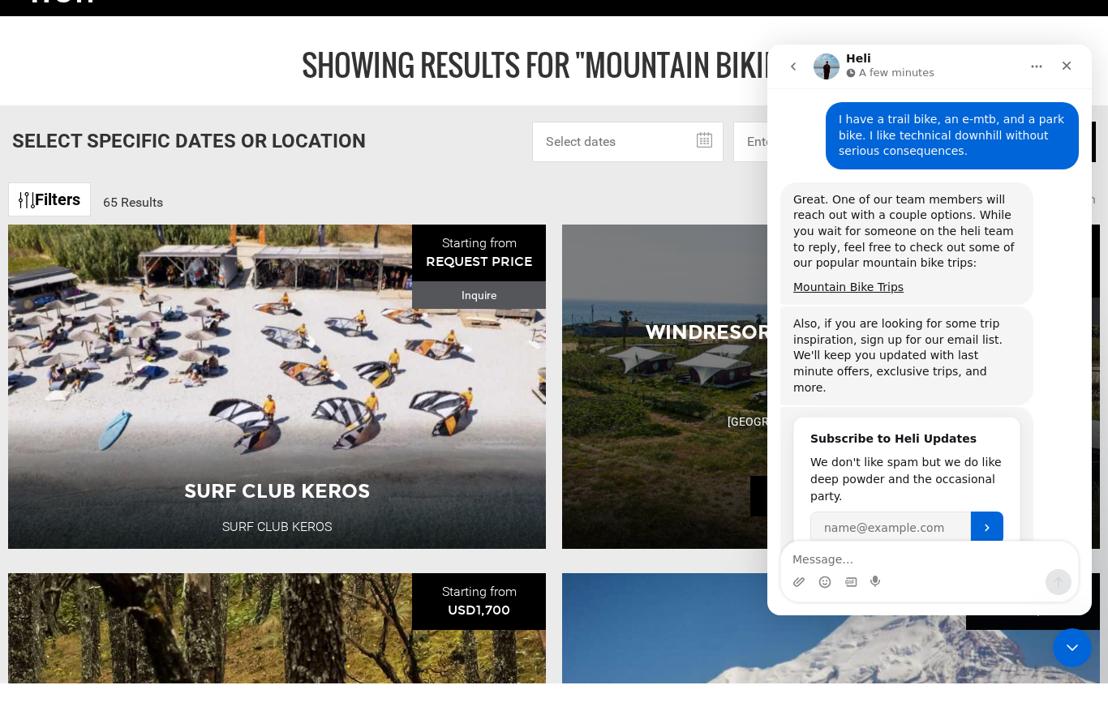
click at [598, 410] on div "Windresort | Italy Wind Resort Italy 7 Day Adventure View Adventure" at bounding box center [831, 431] width 538 height 324
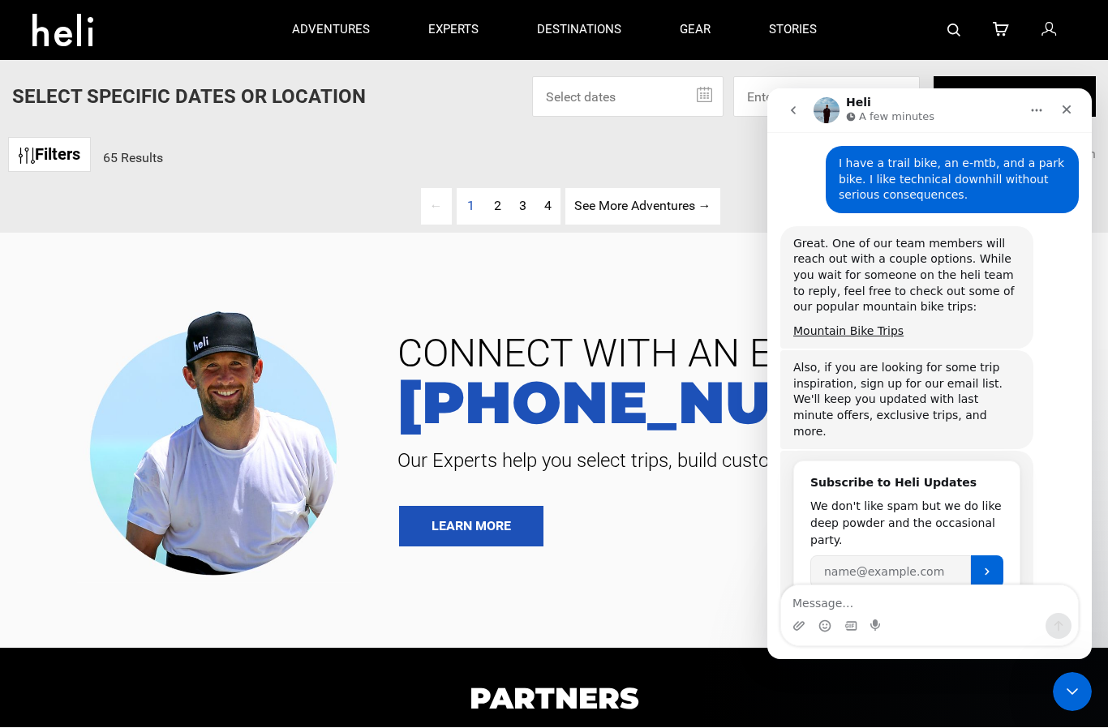
type input "Mountain Biking"
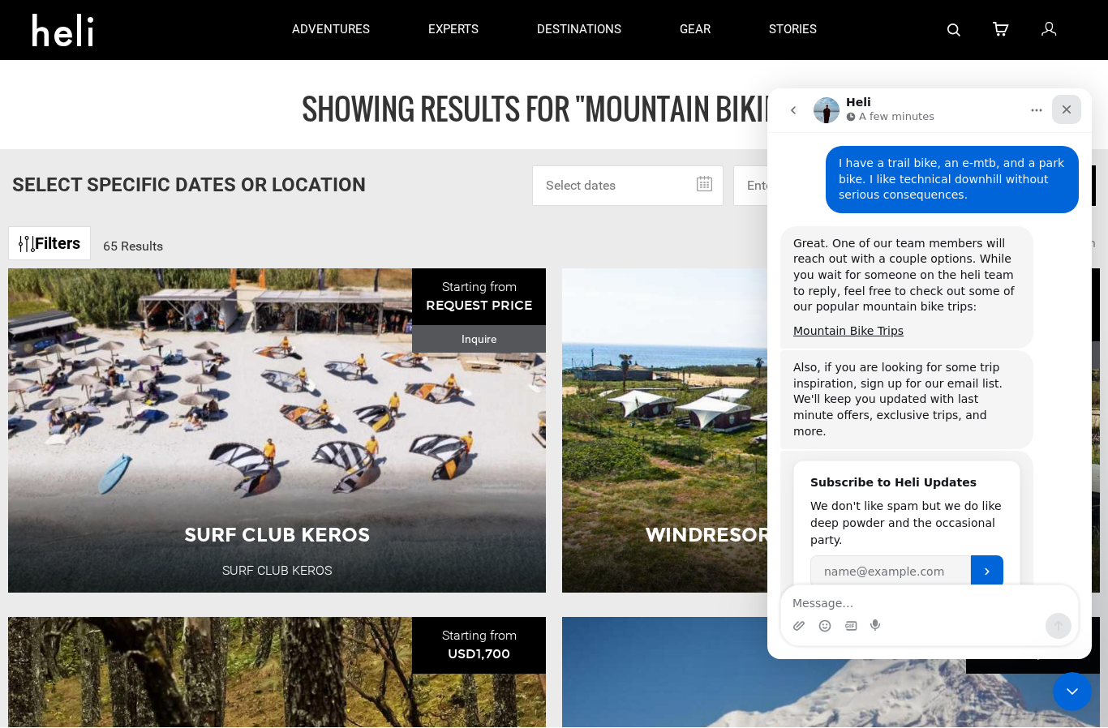
click at [1066, 111] on icon "Close" at bounding box center [1066, 109] width 13 height 13
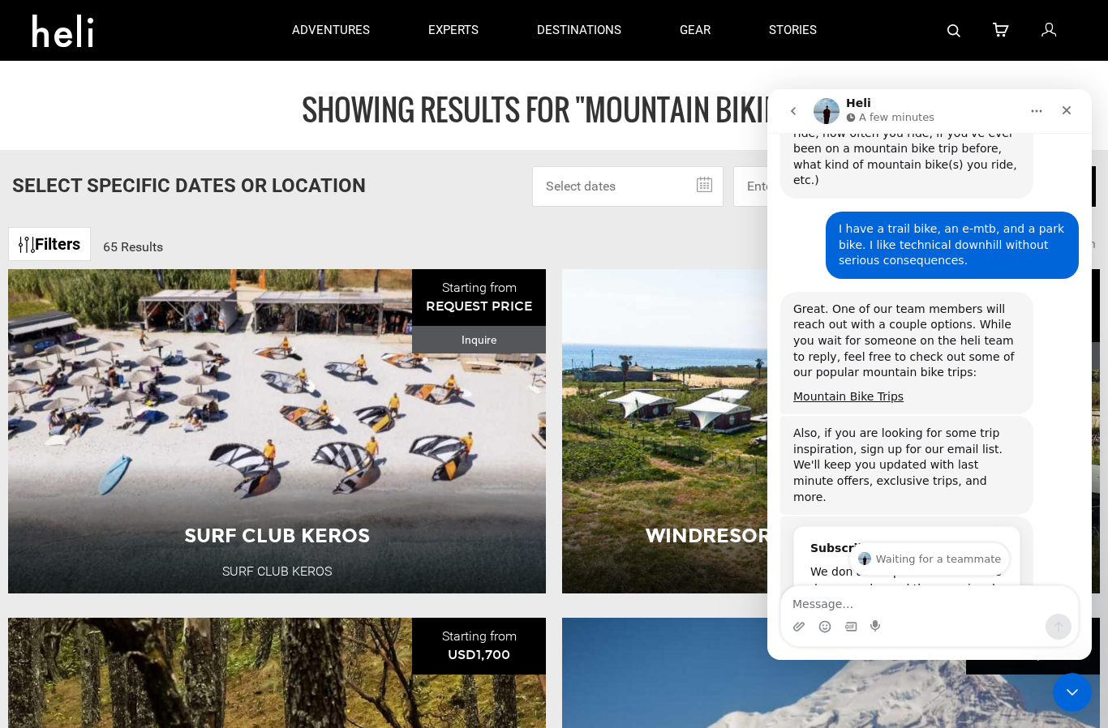
scroll to position [1898, 0]
click at [856, 390] on link "Mountain Bike Trips" at bounding box center [848, 396] width 110 height 13
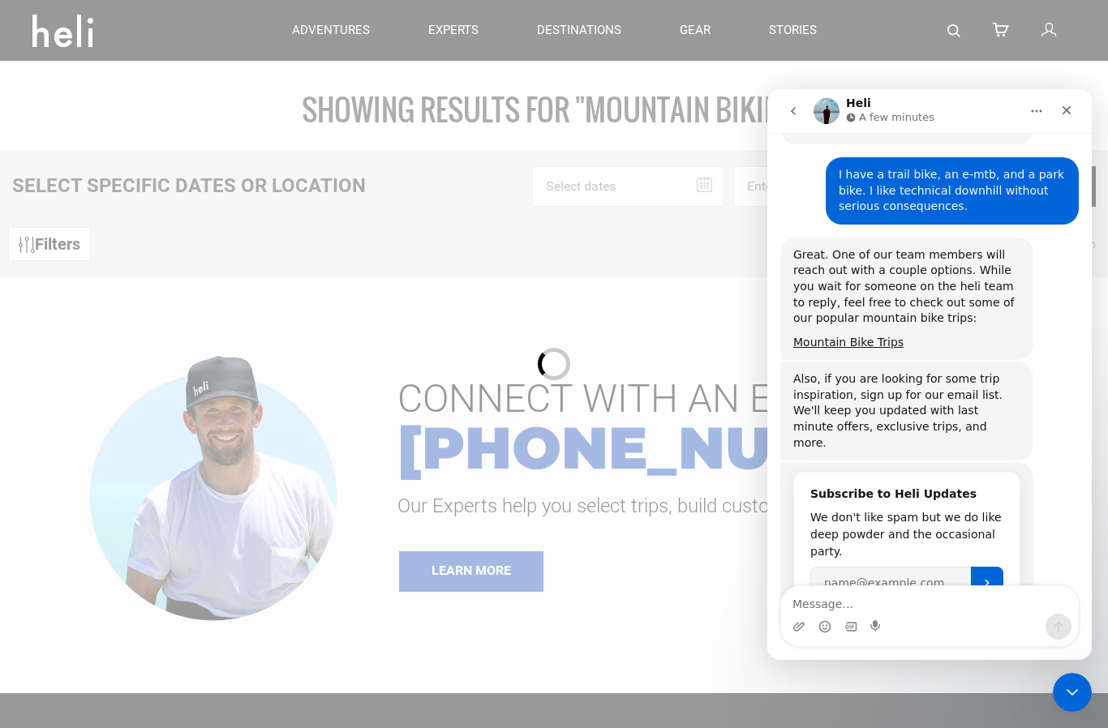
scroll to position [1963, 0]
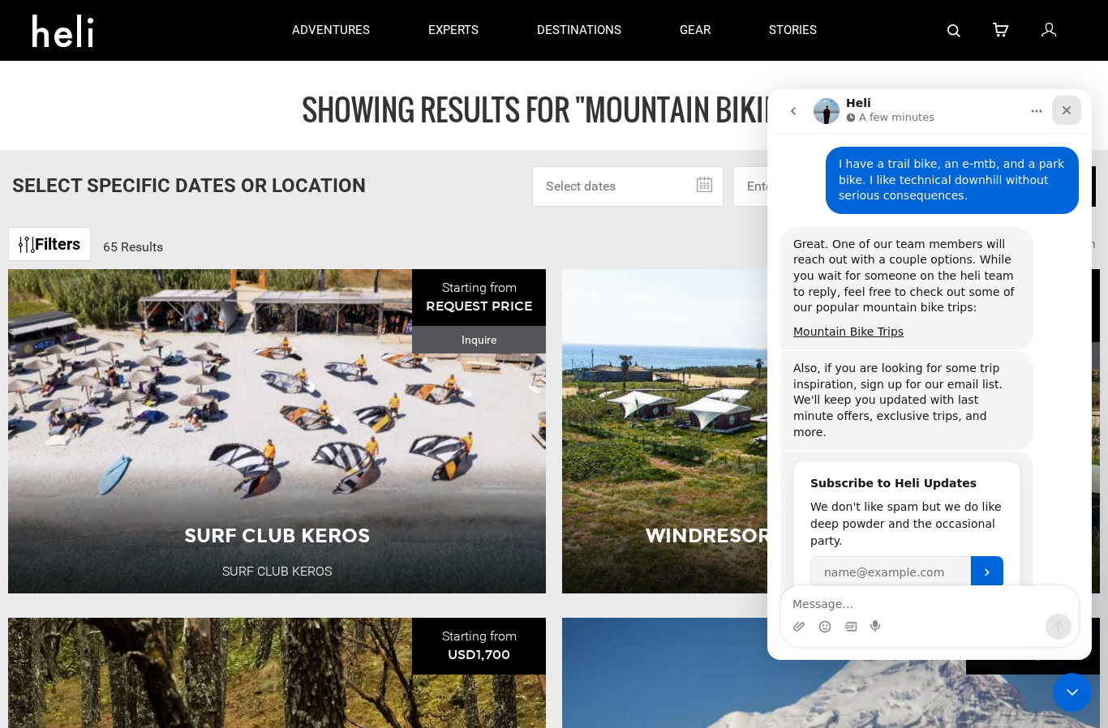
click at [1066, 109] on icon "Close" at bounding box center [1066, 110] width 9 height 9
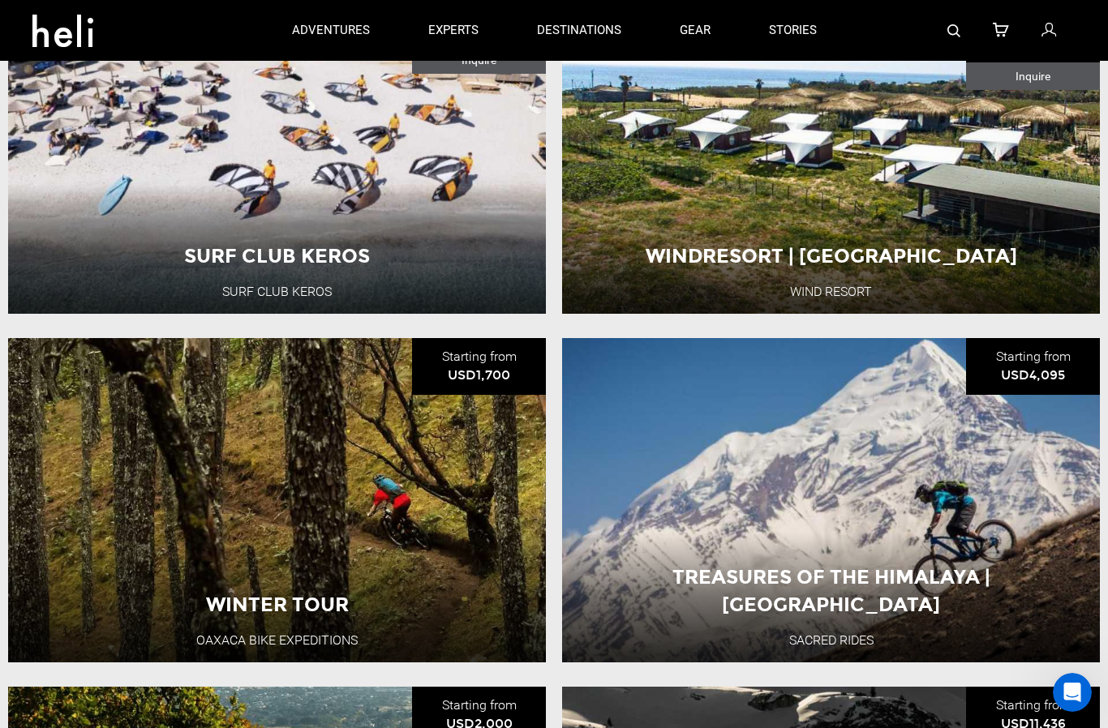
scroll to position [0, 0]
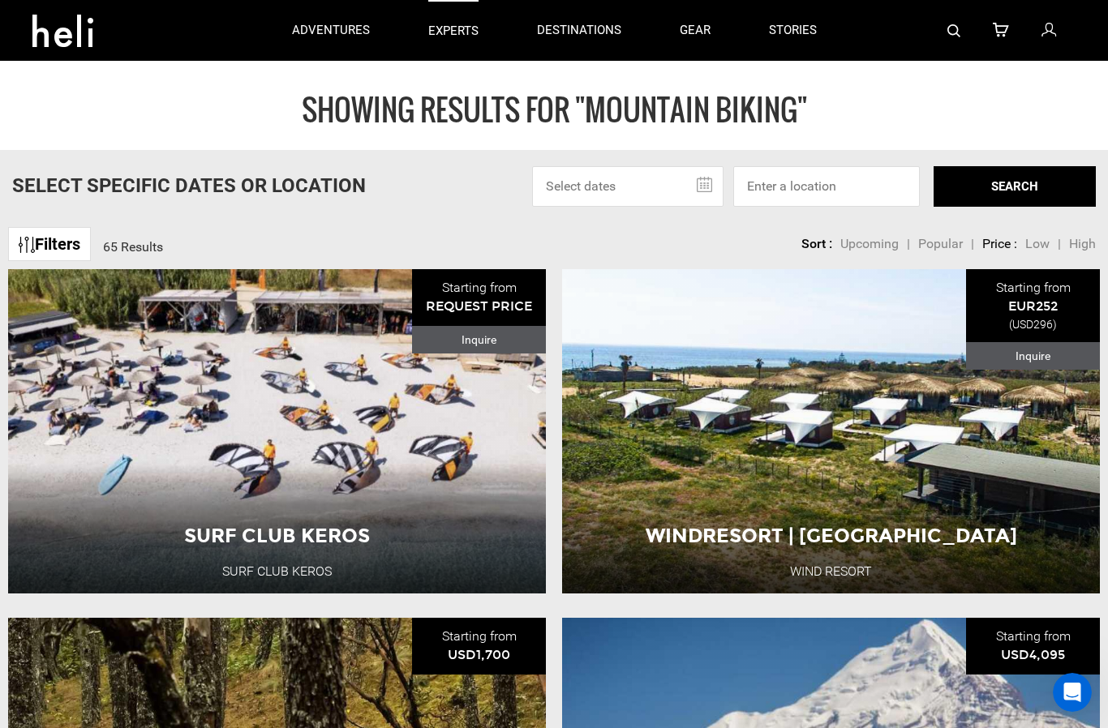
click at [452, 32] on p "experts" at bounding box center [453, 31] width 50 height 17
